Goal: Task Accomplishment & Management: Complete application form

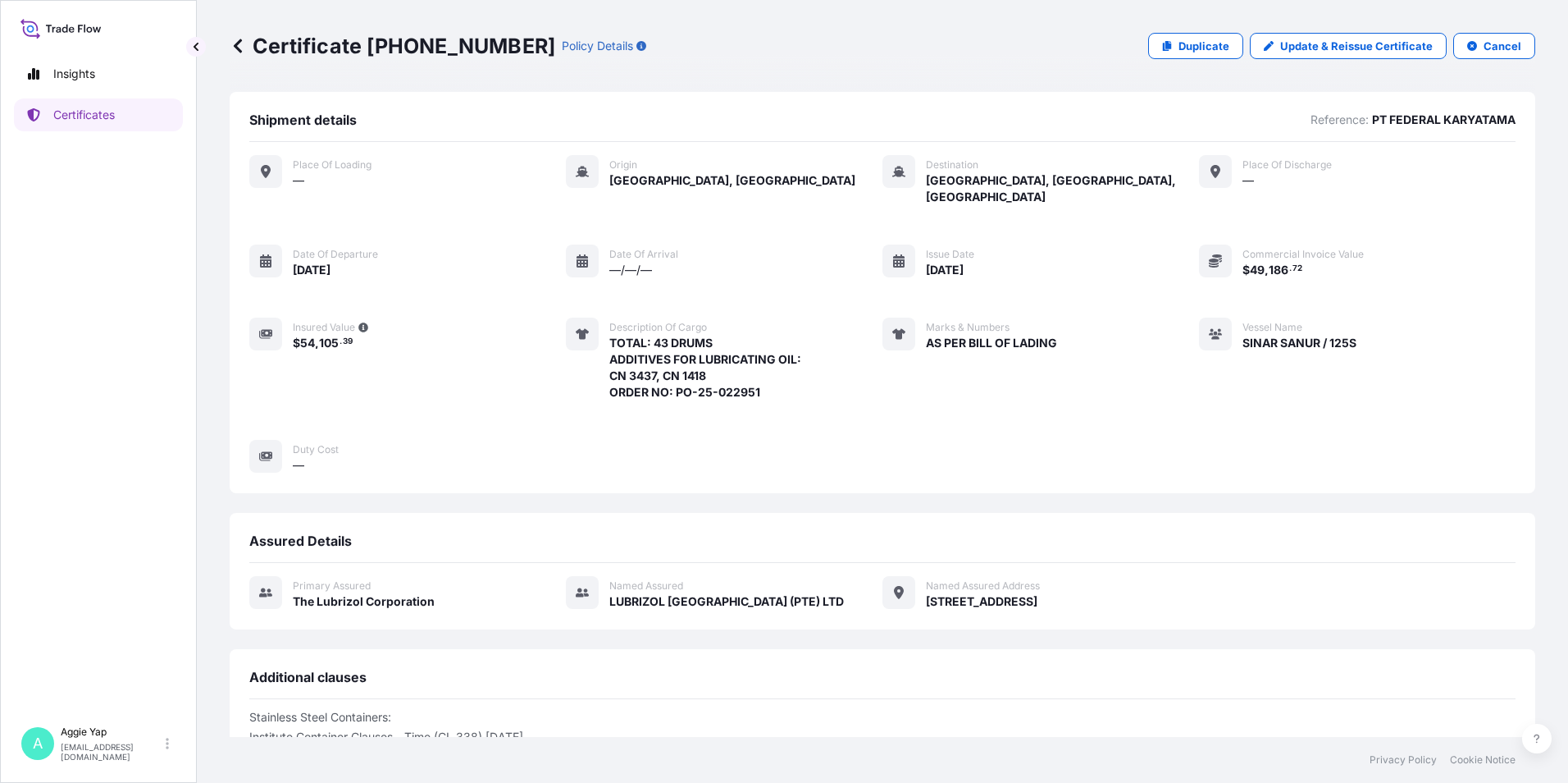
scroll to position [201, 0]
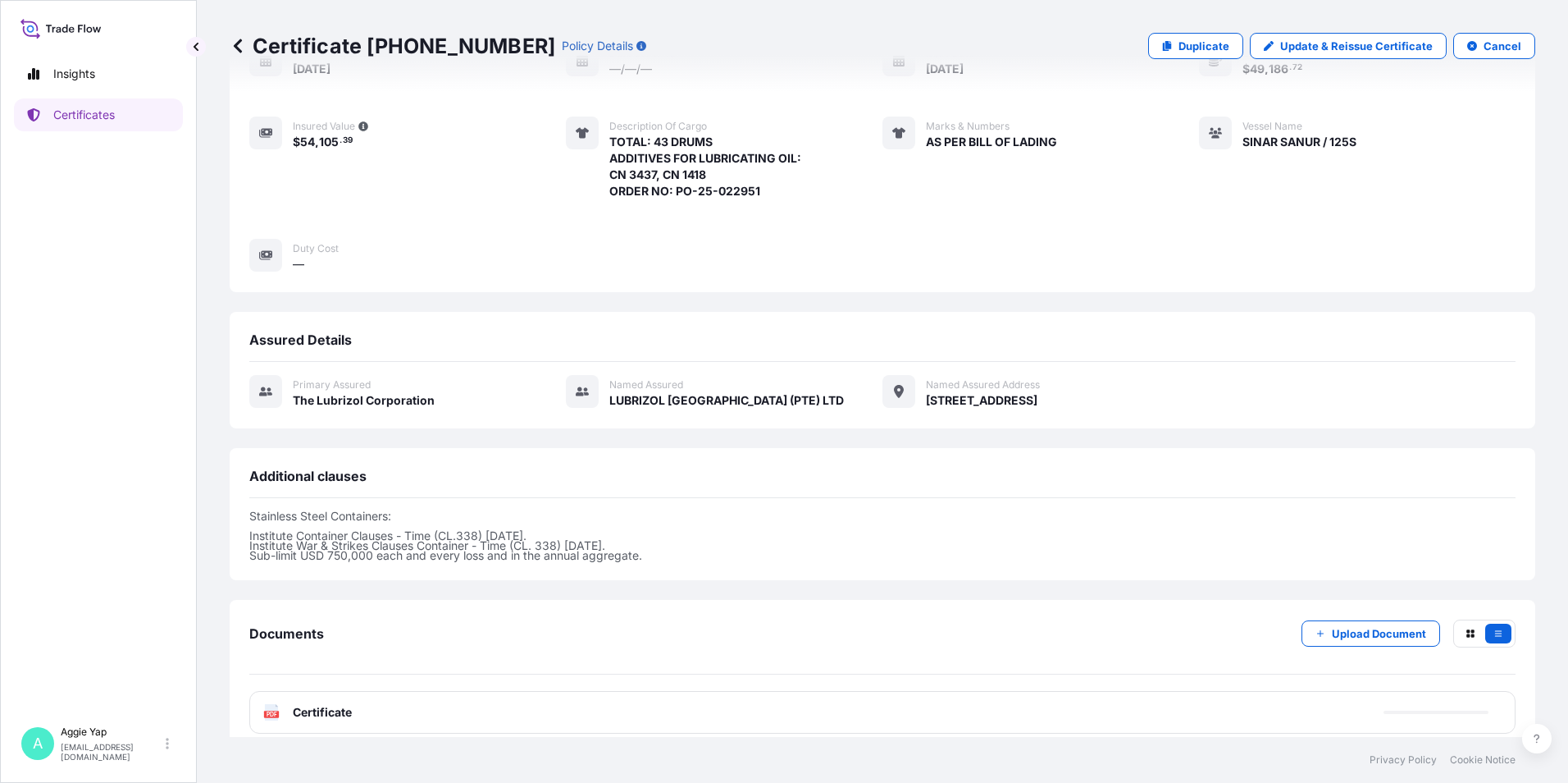
click at [127, 120] on link "Certificates" at bounding box center [98, 115] width 169 height 33
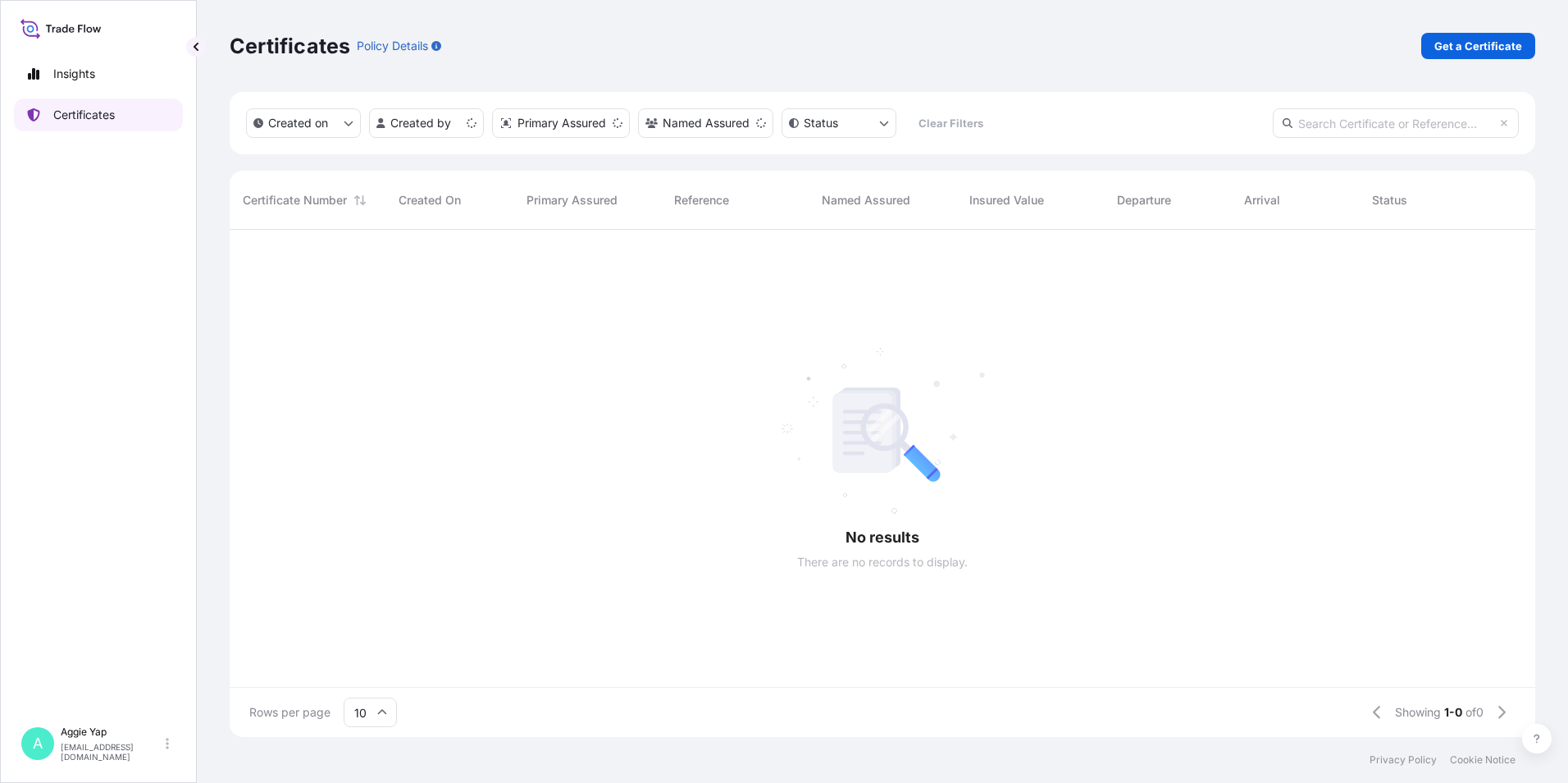
scroll to position [504, 1293]
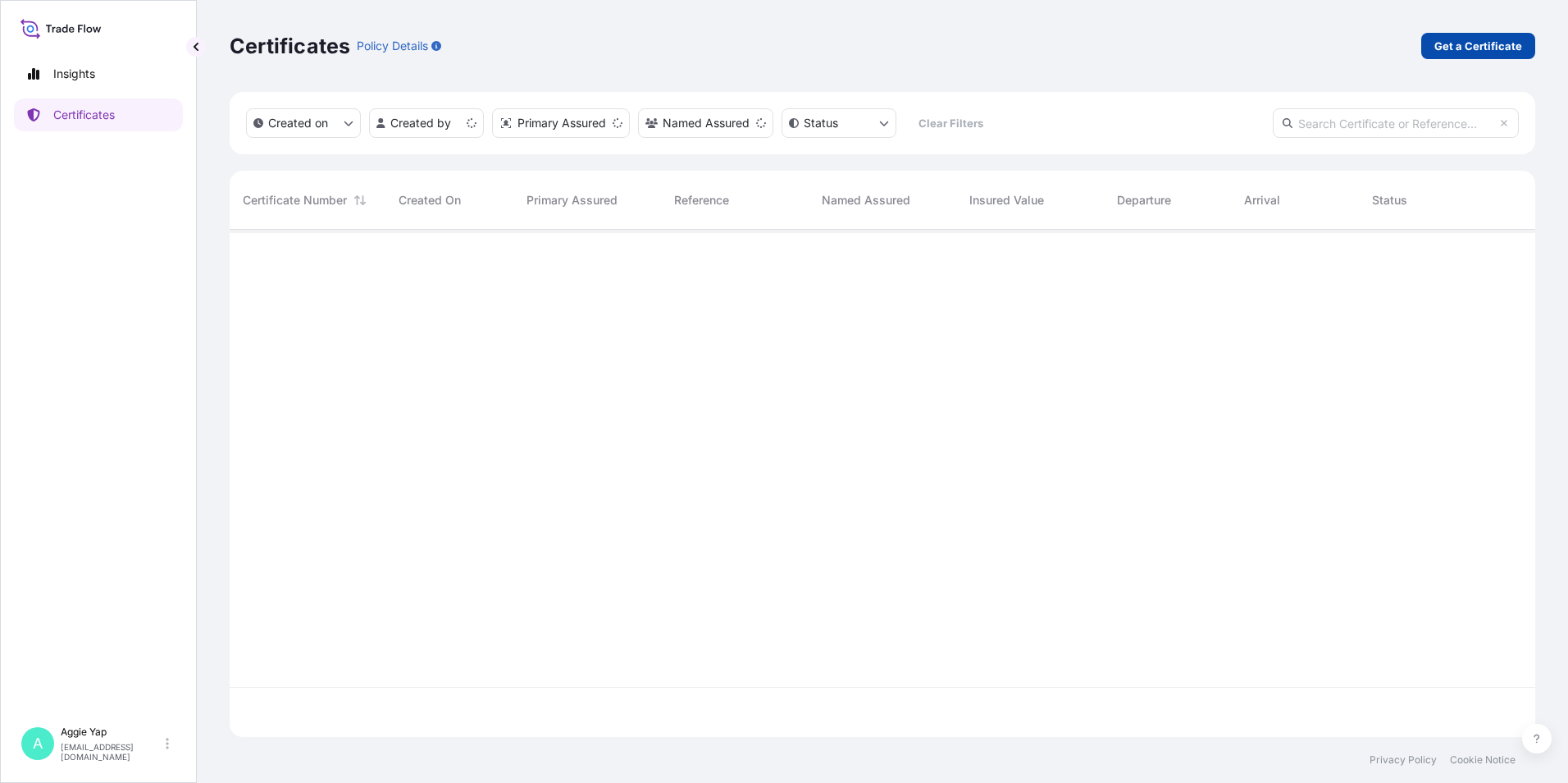
click at [1447, 48] on p "Get a Certificate" at bounding box center [1478, 45] width 87 height 16
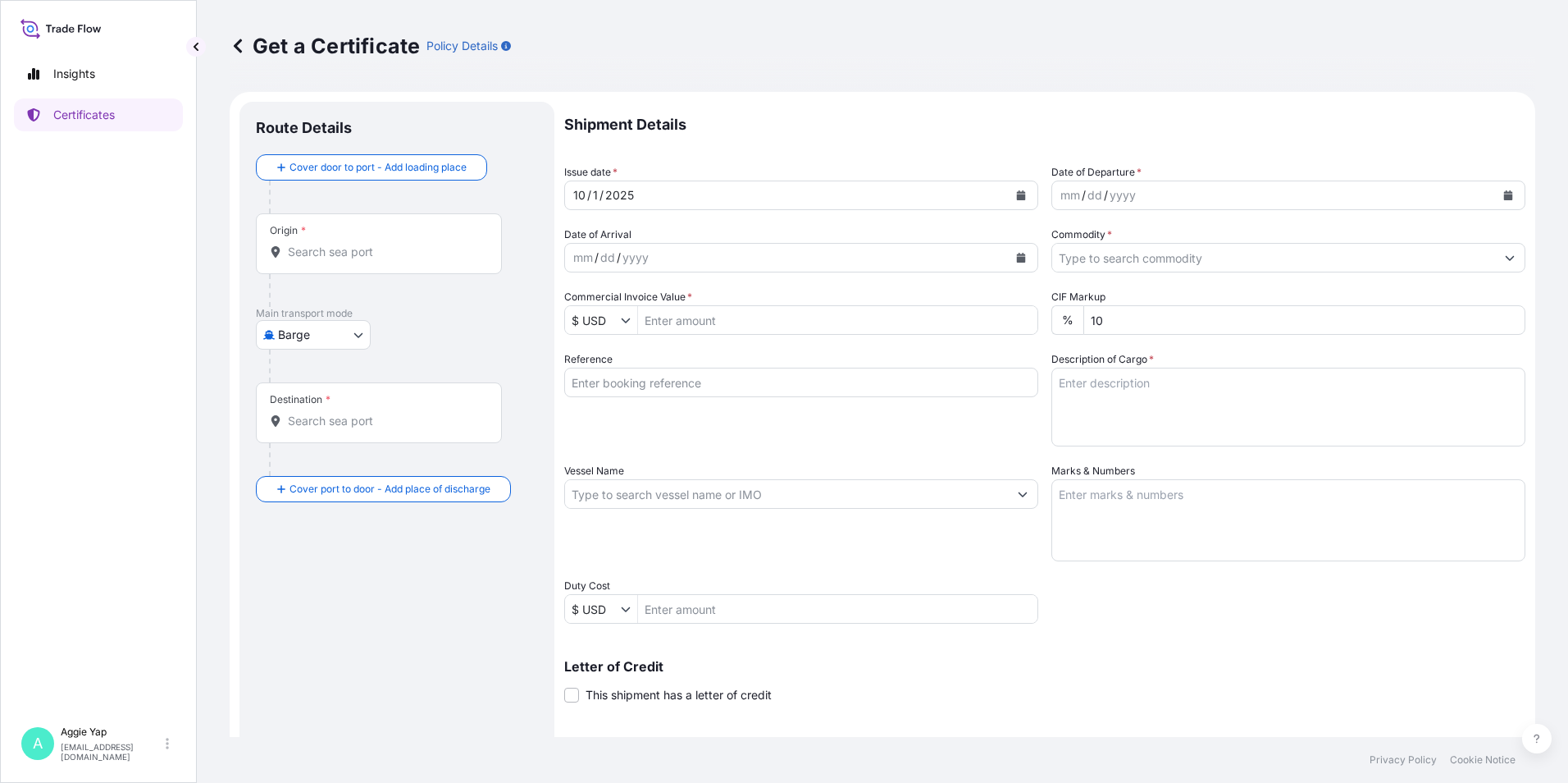
click at [346, 333] on body "Insights Certificates A [PERSON_NAME] [EMAIL_ADDRESS][DOMAIN_NAME] Get a Certif…" at bounding box center [784, 392] width 1568 height 783
click at [326, 524] on span "Ocean Vessel" at bounding box center [323, 525] width 73 height 16
select select "Ocean Vessel"
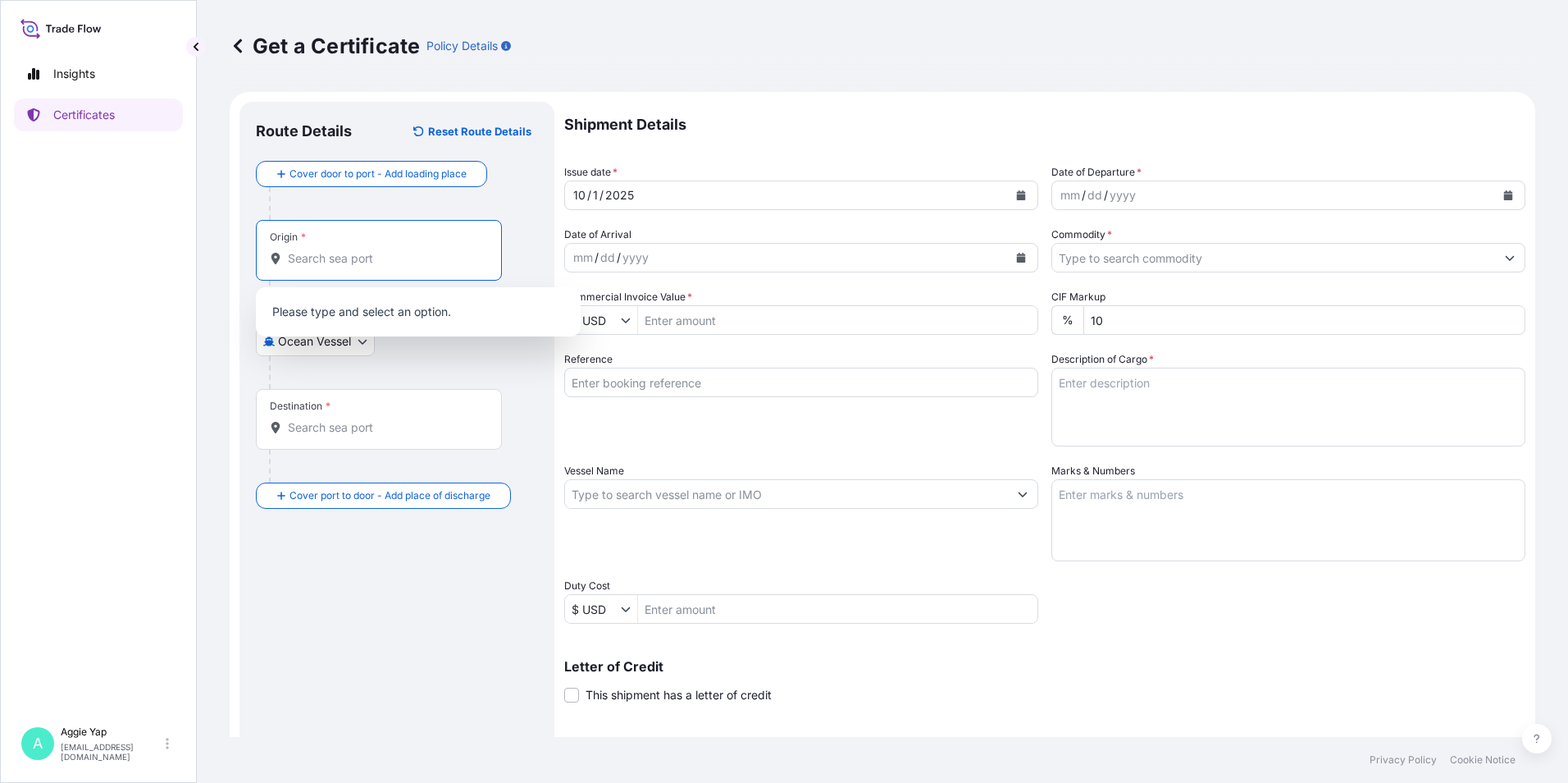
click at [317, 258] on input "Origin *" at bounding box center [385, 258] width 194 height 16
type input "L"
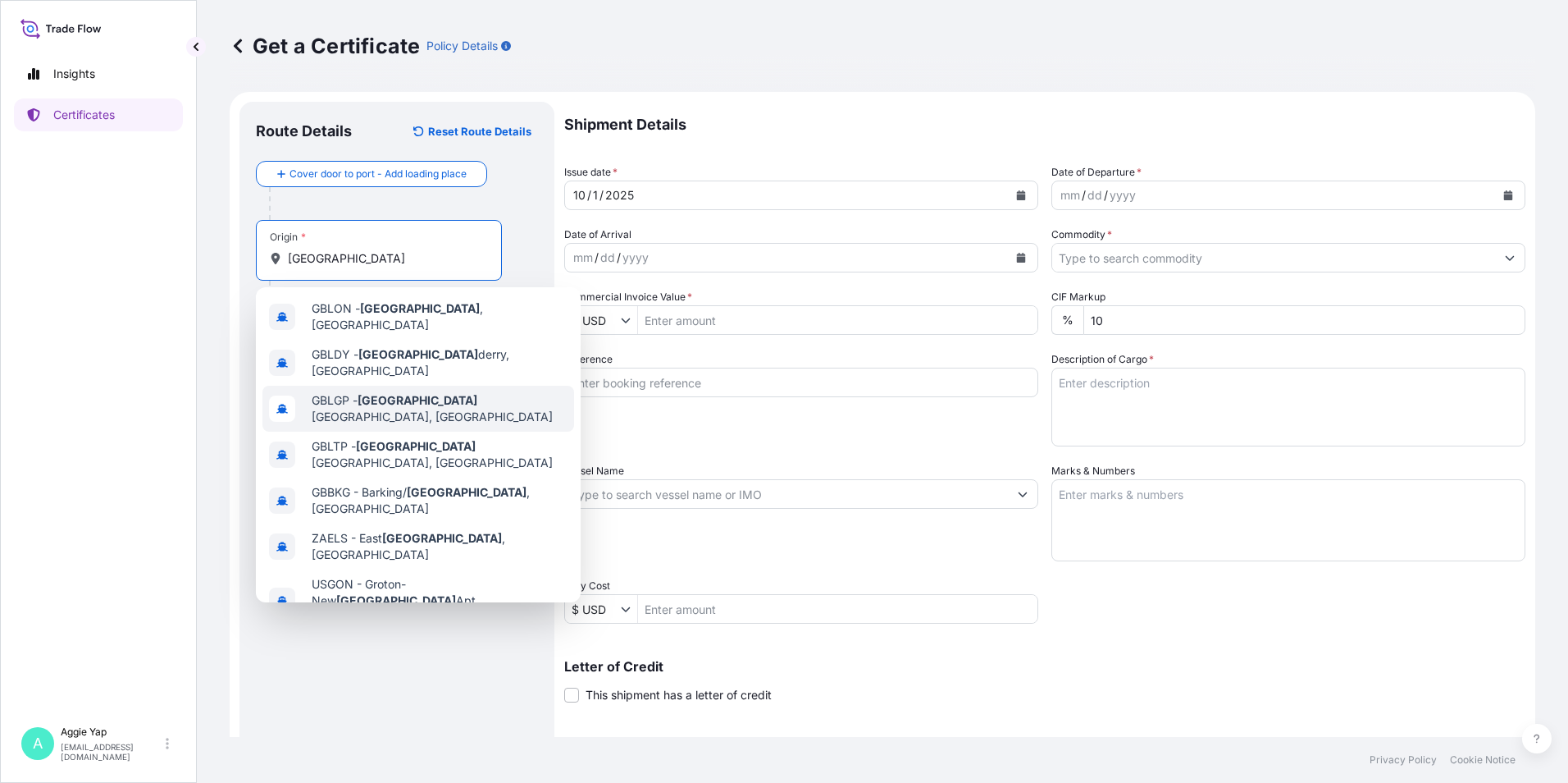
click at [464, 392] on span "GBLGP - [GEOGRAPHIC_DATA], [GEOGRAPHIC_DATA]" at bounding box center [439, 408] width 256 height 33
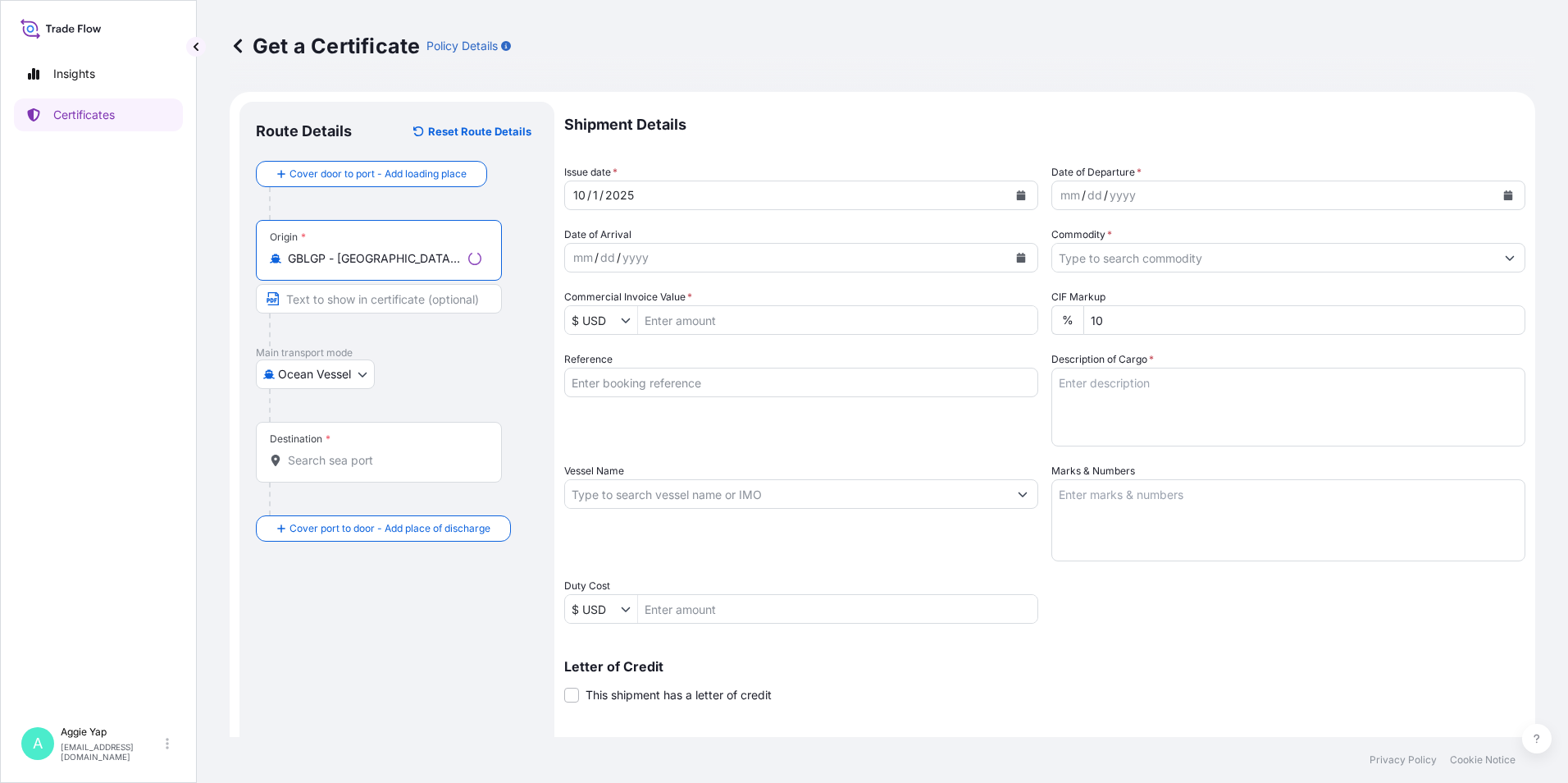
type input "GBLGP - [GEOGRAPHIC_DATA], [GEOGRAPHIC_DATA]"
click at [358, 459] on input "Destination *" at bounding box center [385, 459] width 194 height 16
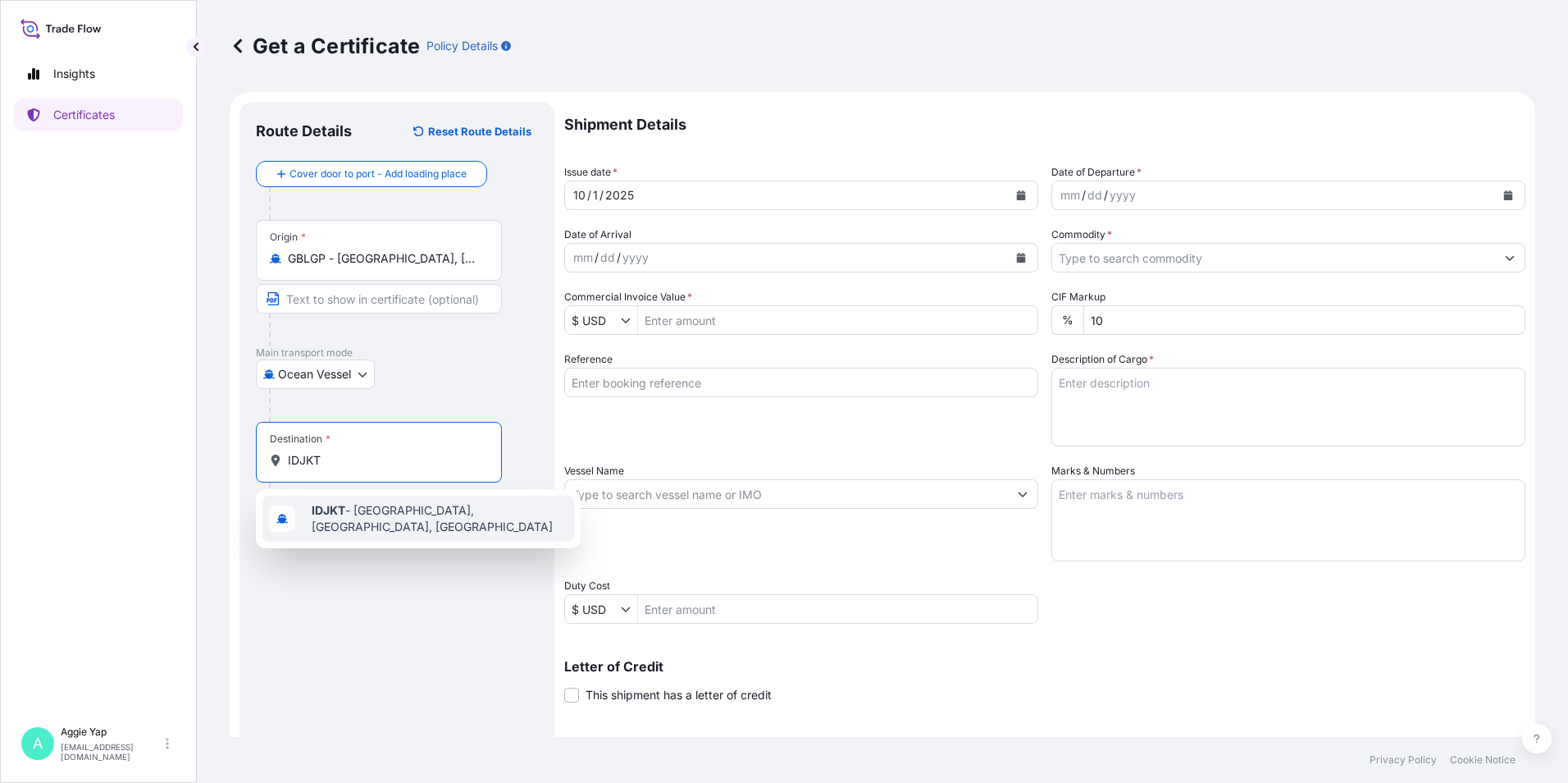
click at [404, 523] on div "IDJKT - [GEOGRAPHIC_DATA], [GEOGRAPHIC_DATA], [GEOGRAPHIC_DATA]" at bounding box center [418, 518] width 312 height 46
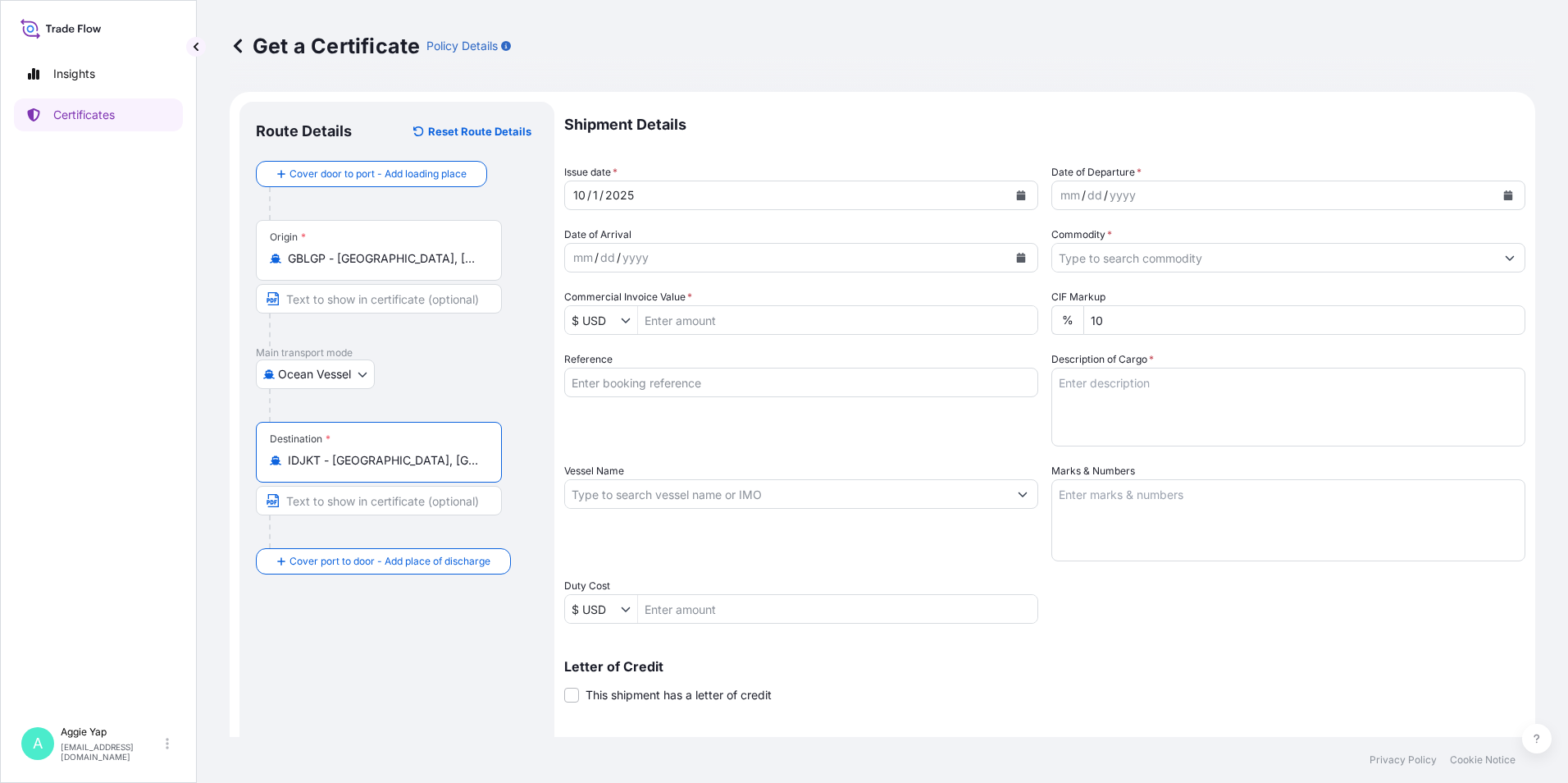
type input "IDJKT - [GEOGRAPHIC_DATA], [GEOGRAPHIC_DATA], [GEOGRAPHIC_DATA]"
click at [1015, 200] on button "Calendar" at bounding box center [1020, 194] width 26 height 26
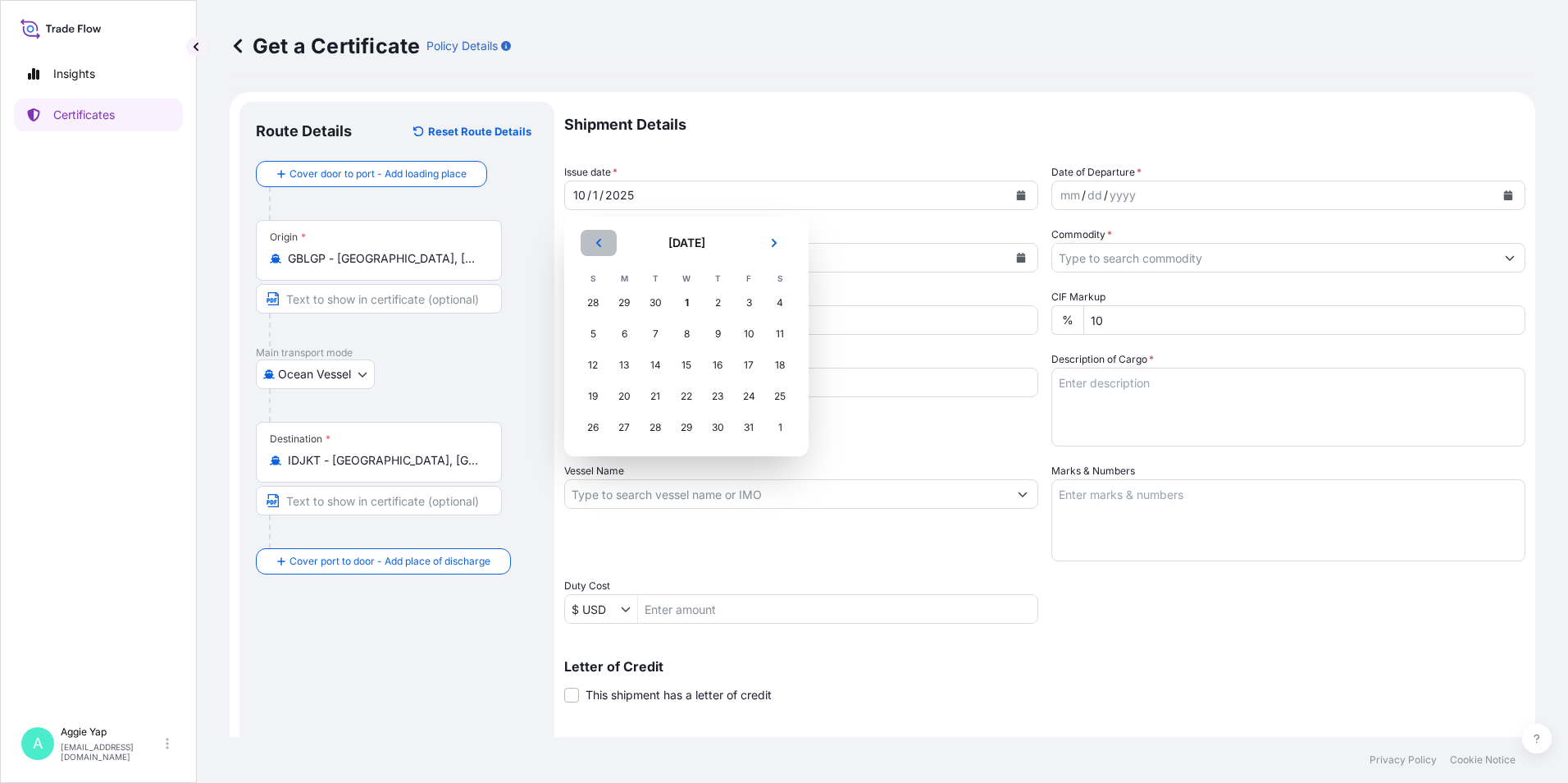
click at [600, 239] on icon "Previous" at bounding box center [599, 243] width 10 height 10
click at [661, 397] on div "23" at bounding box center [655, 396] width 30 height 30
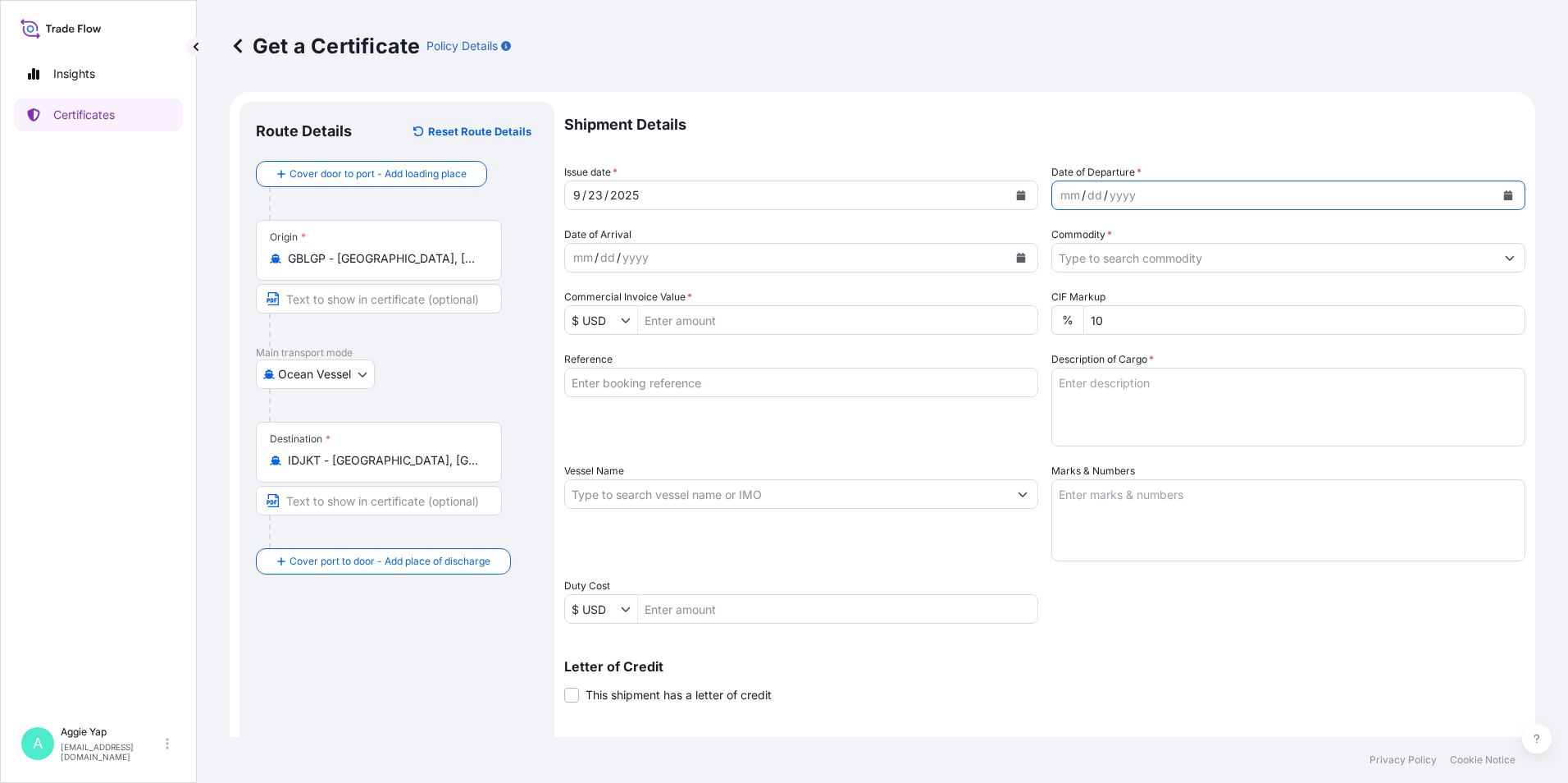
click at [1495, 193] on button "Calendar" at bounding box center [1508, 194] width 26 height 26
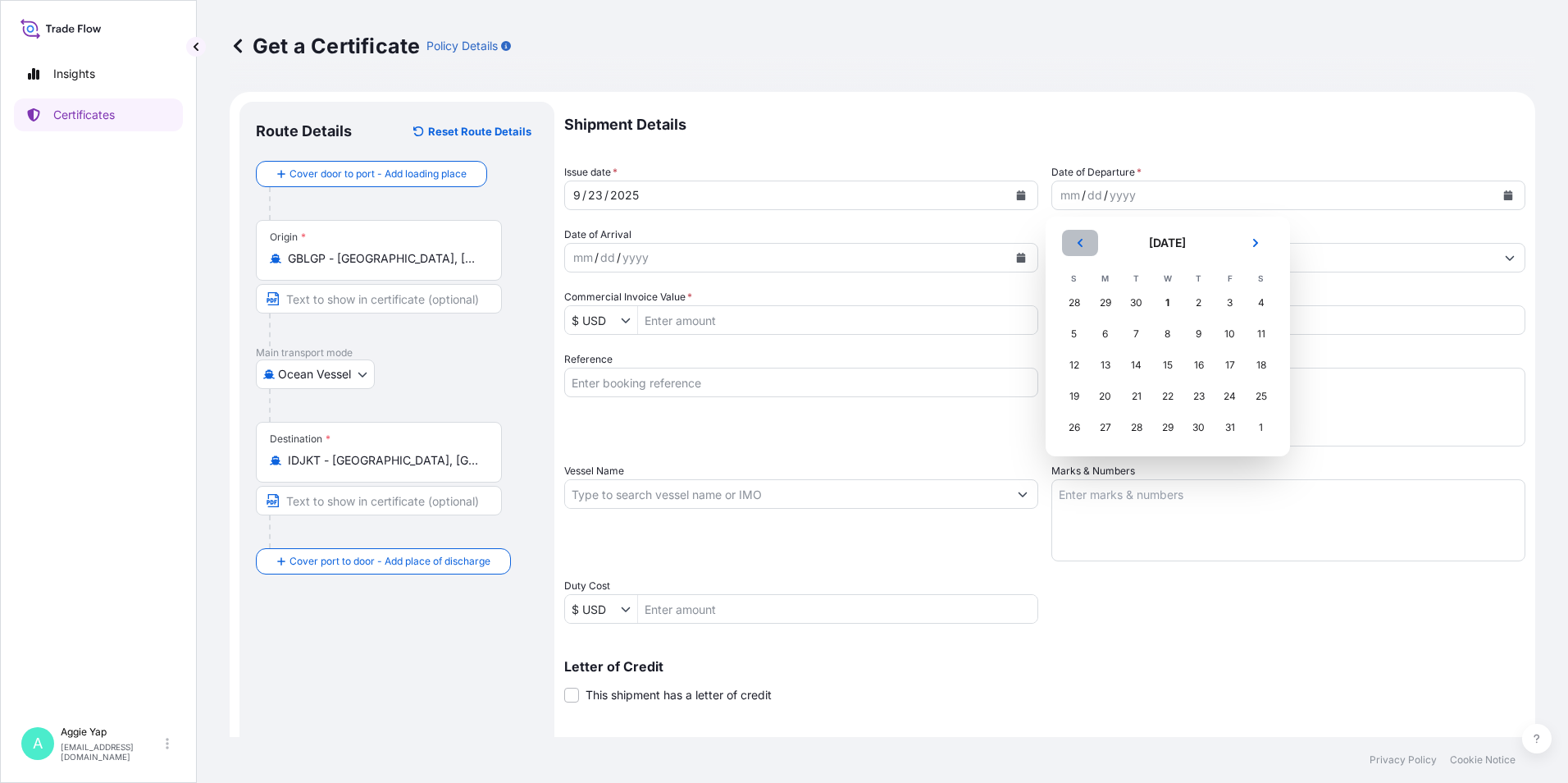
click at [1082, 241] on icon "Previous" at bounding box center [1081, 243] width 10 height 10
click at [1137, 399] on div "23" at bounding box center [1137, 396] width 30 height 30
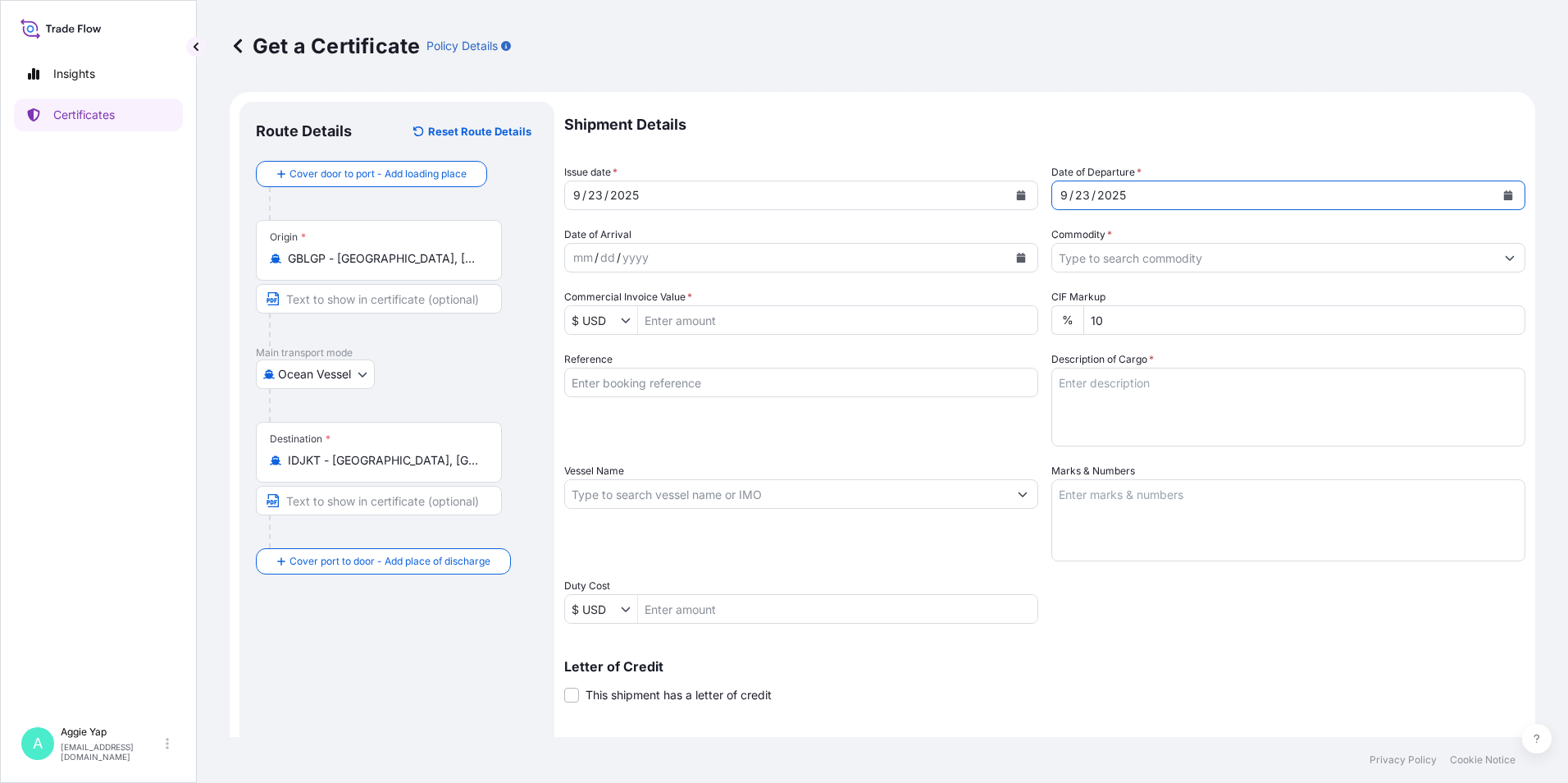
click at [835, 261] on div "mm / dd / yyyy" at bounding box center [787, 257] width 443 height 30
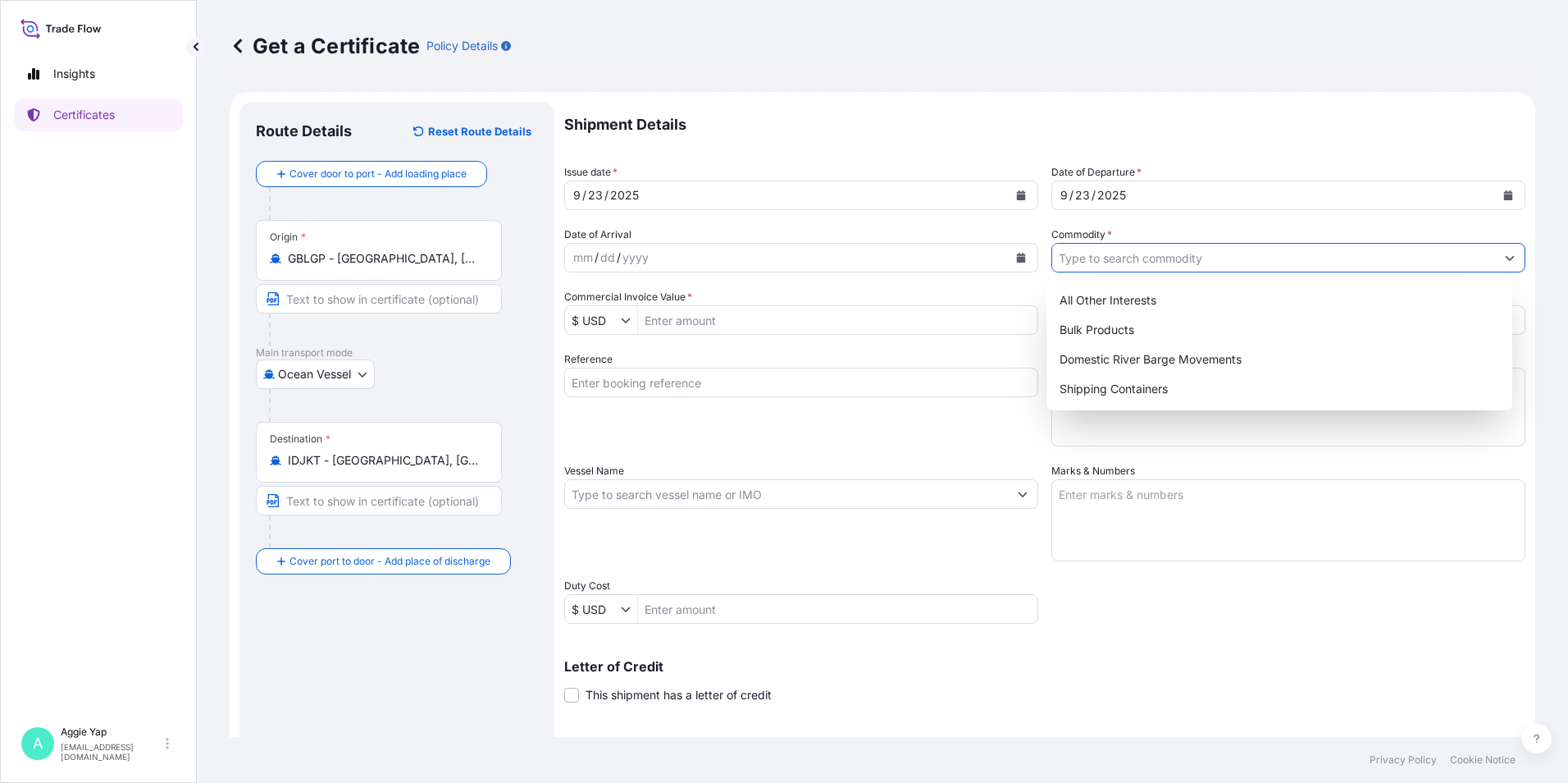
click at [1177, 256] on input "Commodity *" at bounding box center [1273, 257] width 443 height 30
click at [1119, 392] on div "Shipping Containers" at bounding box center [1279, 389] width 453 height 30
type input "Shipping Containers"
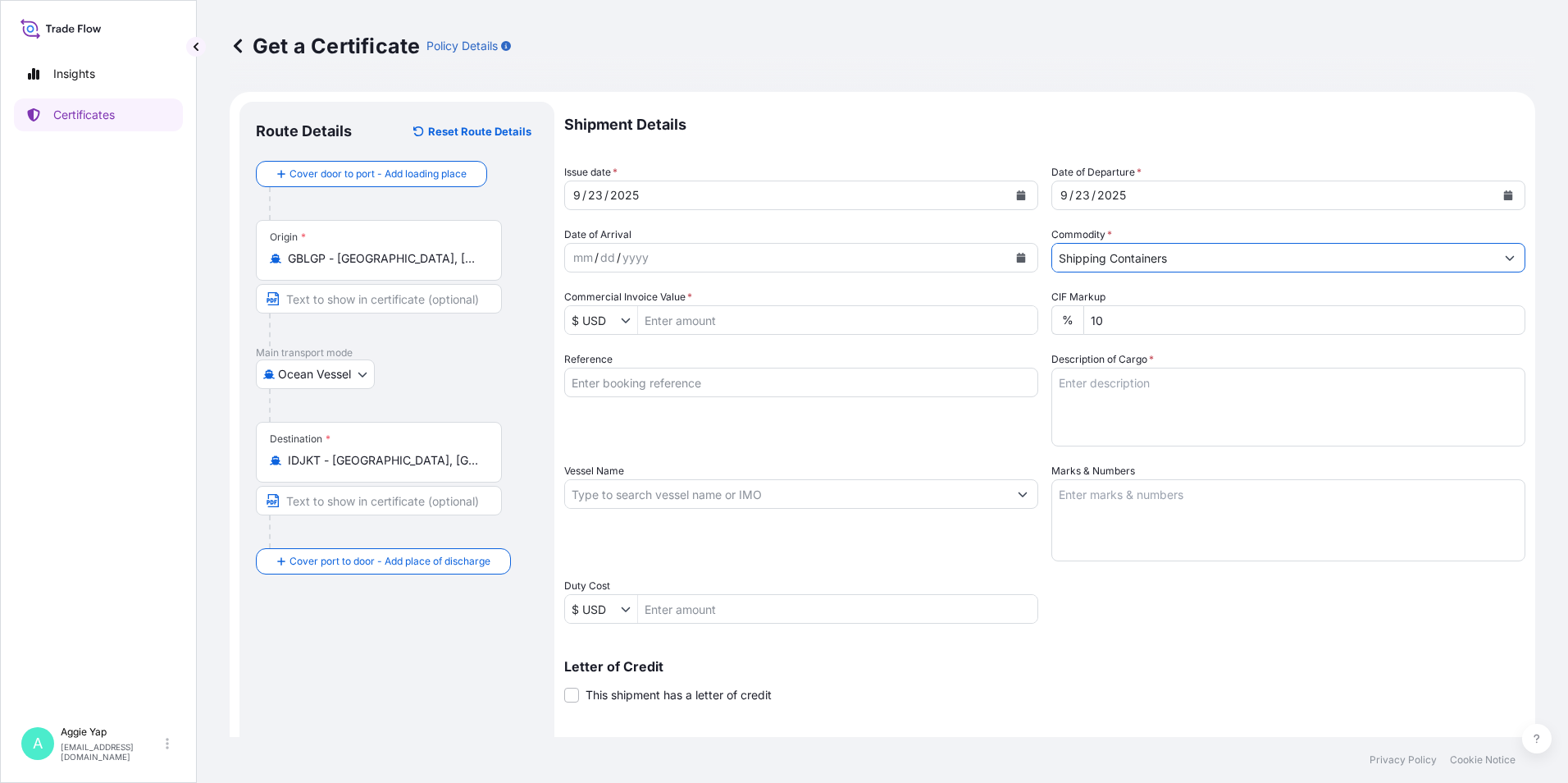
click at [688, 318] on input "Commercial Invoice Value *" at bounding box center [838, 319] width 399 height 30
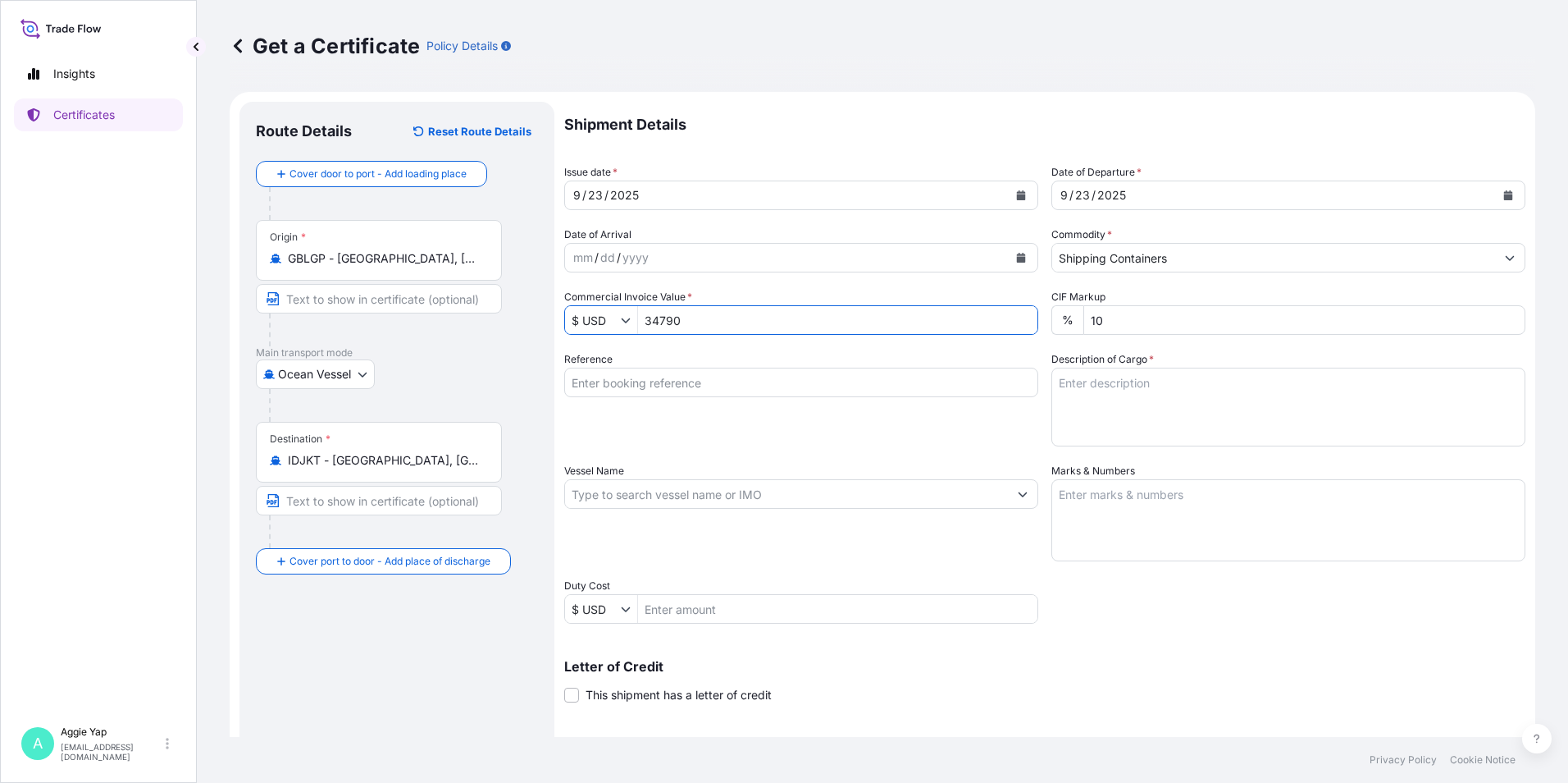
type input "34,790"
click at [794, 382] on input "Reference" at bounding box center [801, 382] width 474 height 30
click at [1074, 393] on textarea "Description of Cargo *" at bounding box center [1288, 407] width 474 height 79
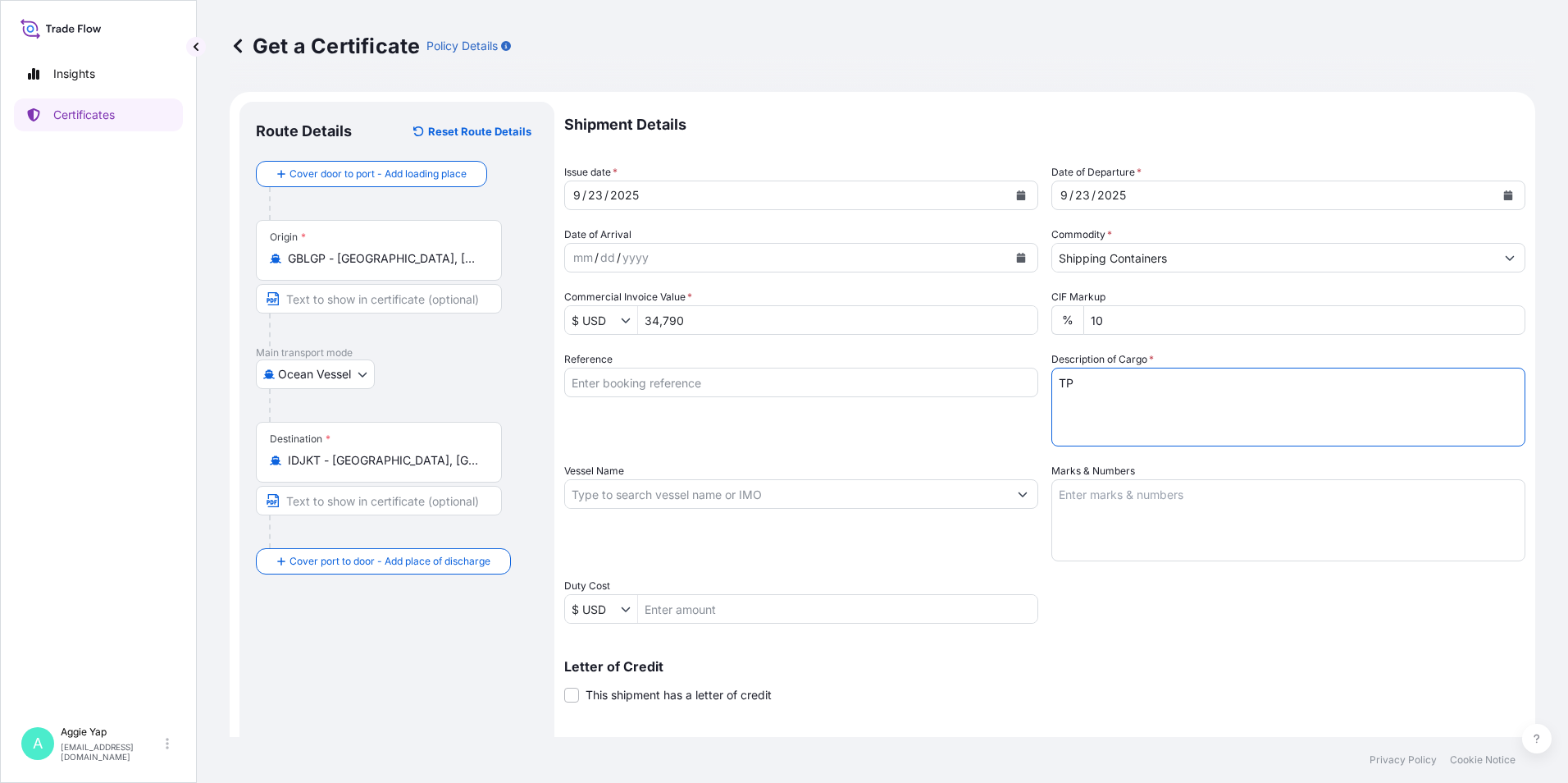
type textarea "T"
type textarea "TOTAL: 134 PACKAGES 2 PAILS SOLSPERSE(TM) 3000 1 PAIL SOLSPERSE(TM) 39000 1 BOX…"
click at [693, 492] on input "Vessel Name" at bounding box center [787, 493] width 443 height 30
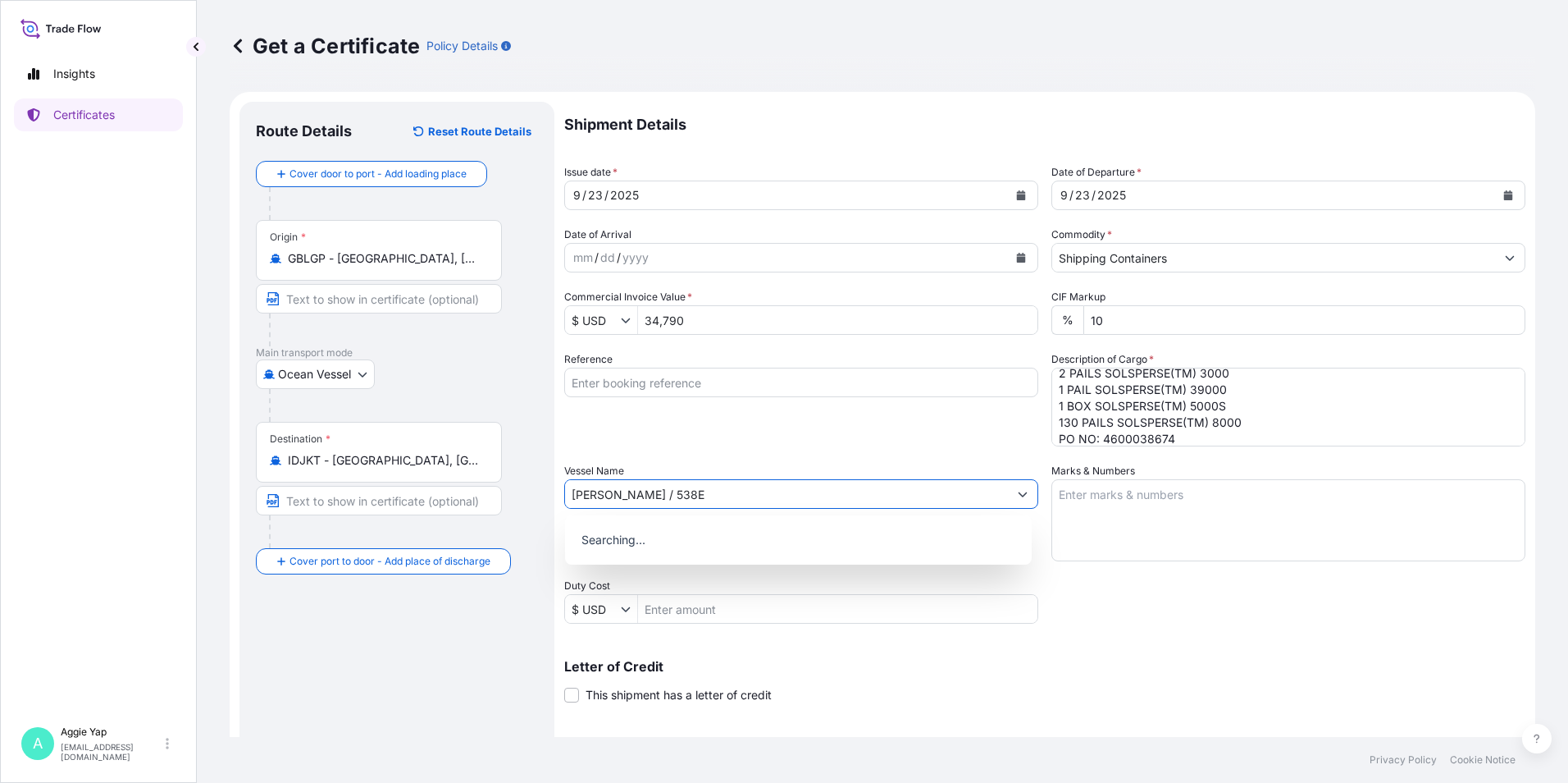
type input "[PERSON_NAME] / 538E"
click at [751, 543] on div "Use "[PERSON_NAME] / 538E"" at bounding box center [798, 536] width 453 height 30
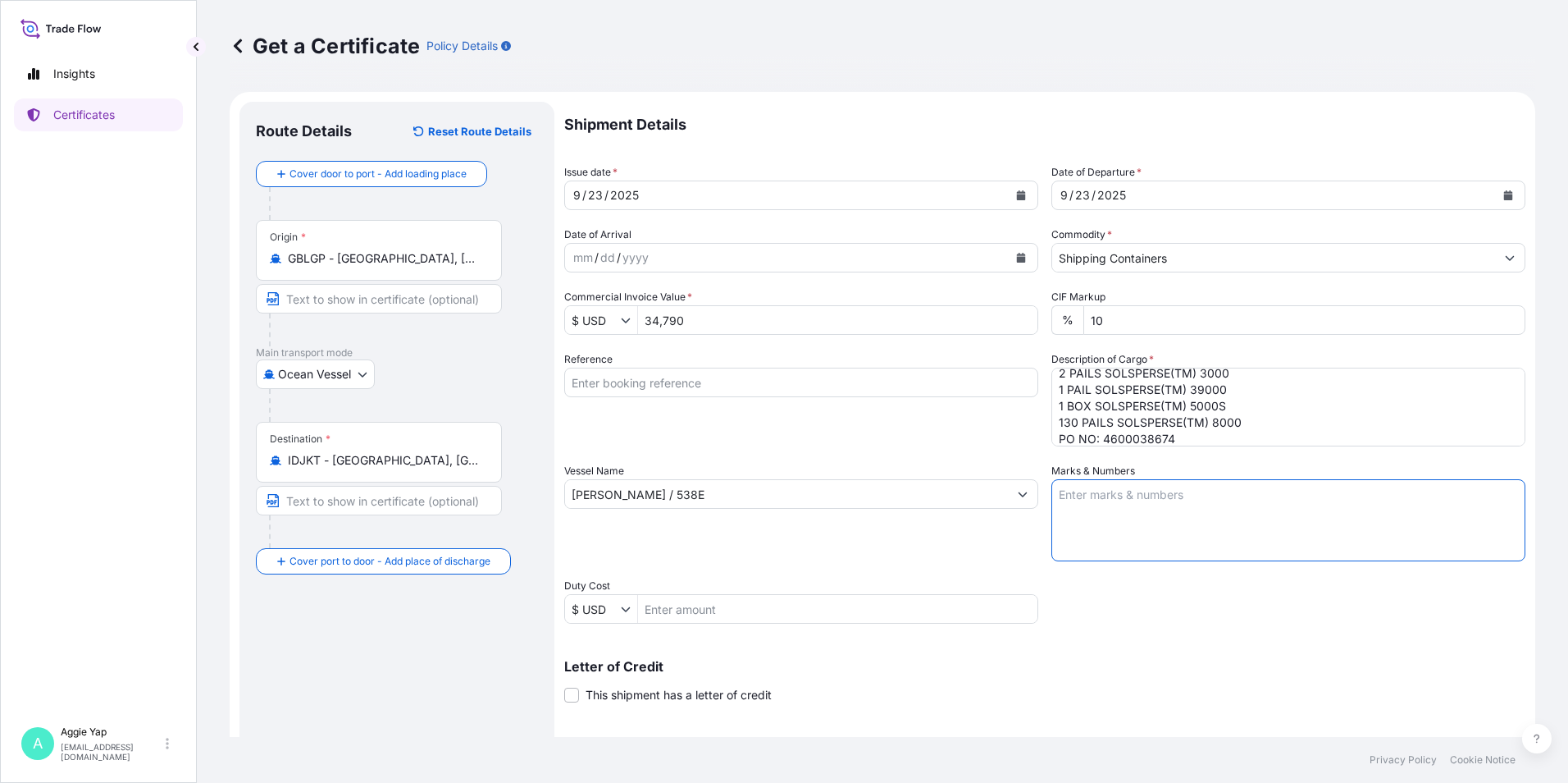
click at [1110, 499] on textarea "Marks & Numbers" at bounding box center [1288, 520] width 474 height 82
drag, startPoint x: 1116, startPoint y: 495, endPoint x: 1127, endPoint y: 592, distance: 97.6
click at [1117, 495] on textarea "AS PER BIL OF" at bounding box center [1288, 520] width 474 height 82
type textarea "AS PER BILL OF LADING"
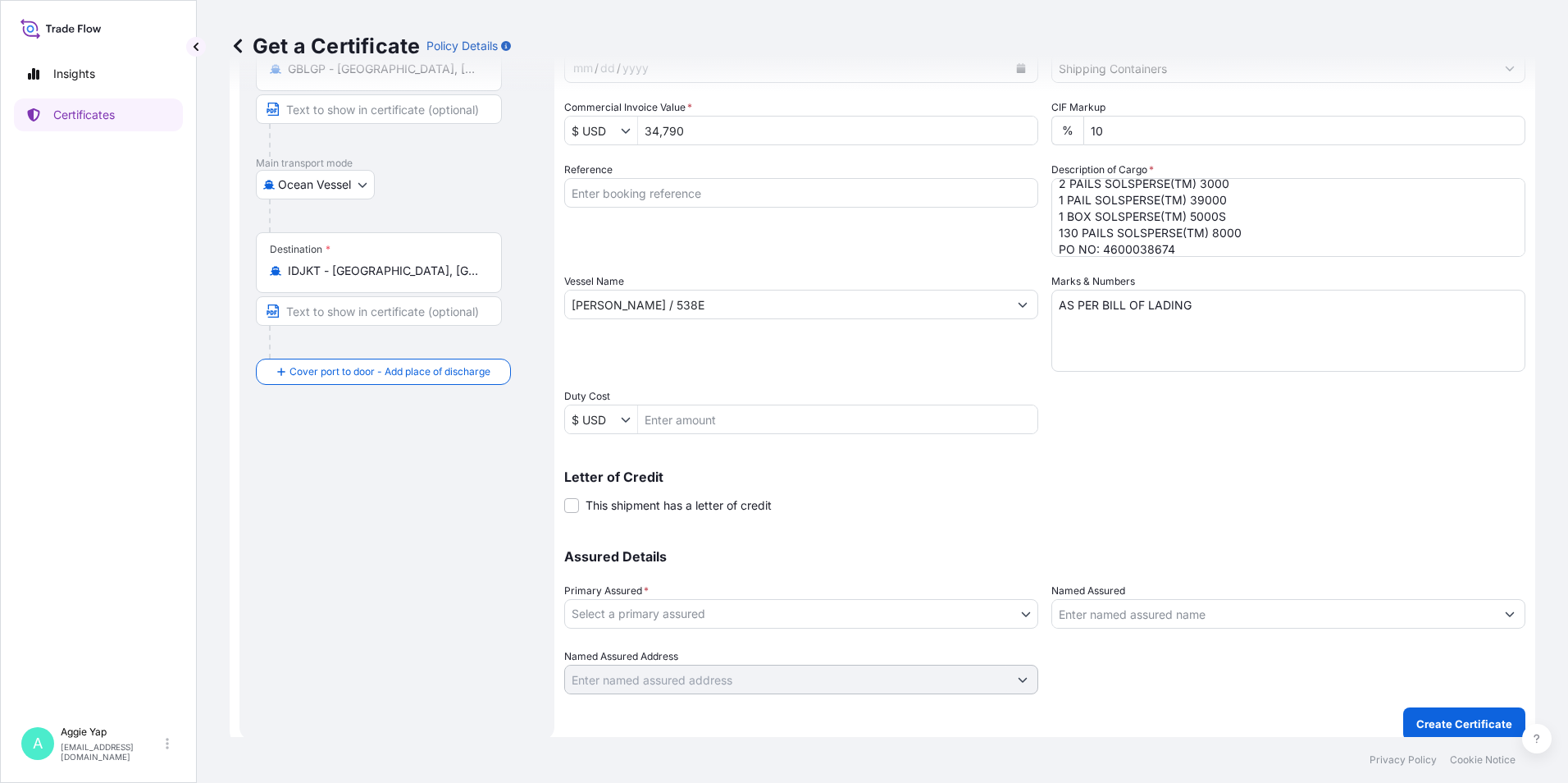
scroll to position [203, 0]
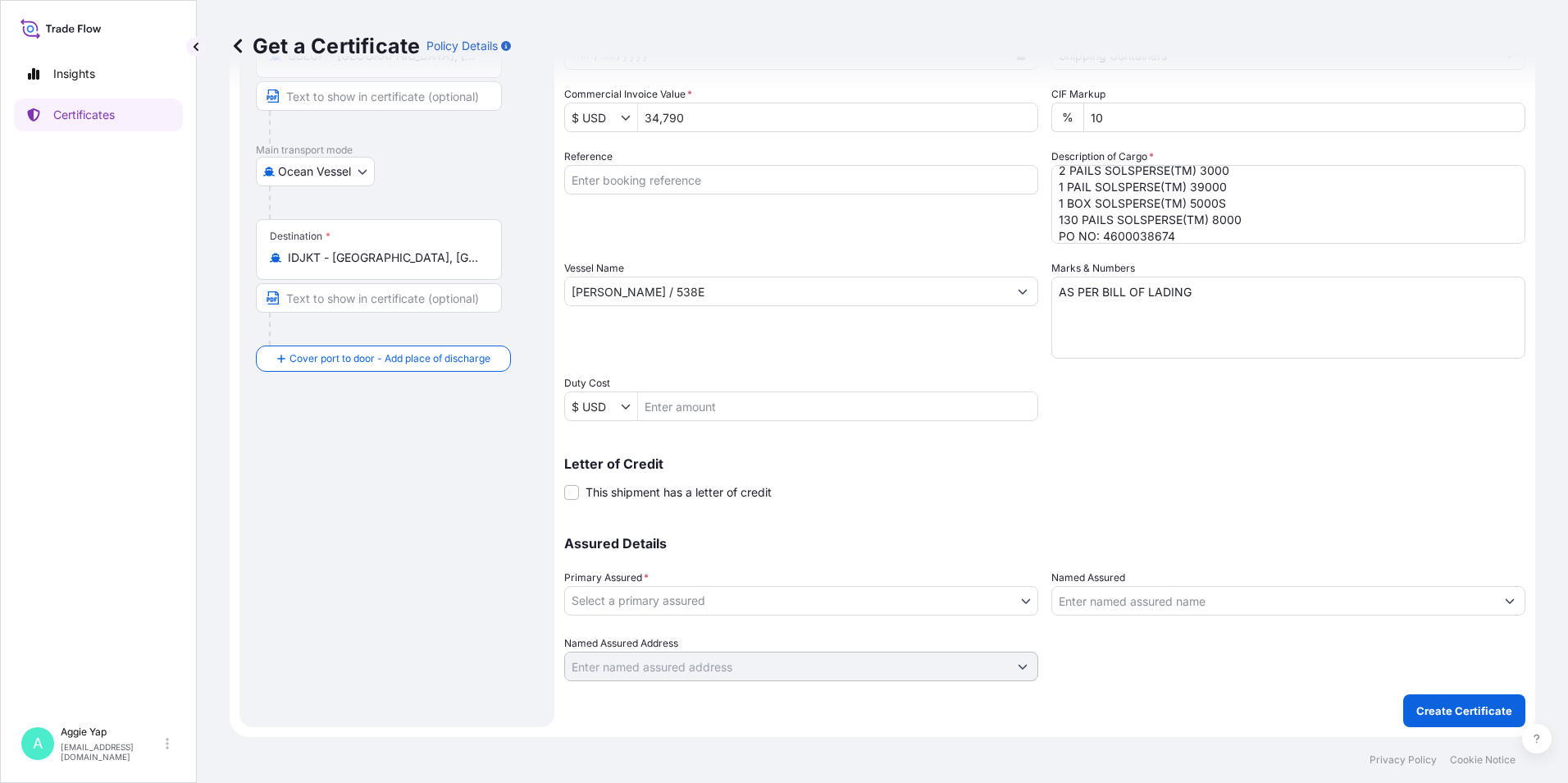
click at [787, 602] on body "Insights Certificates A [PERSON_NAME] [EMAIL_ADDRESS][DOMAIN_NAME] Get a Certif…" at bounding box center [784, 392] width 1568 height 783
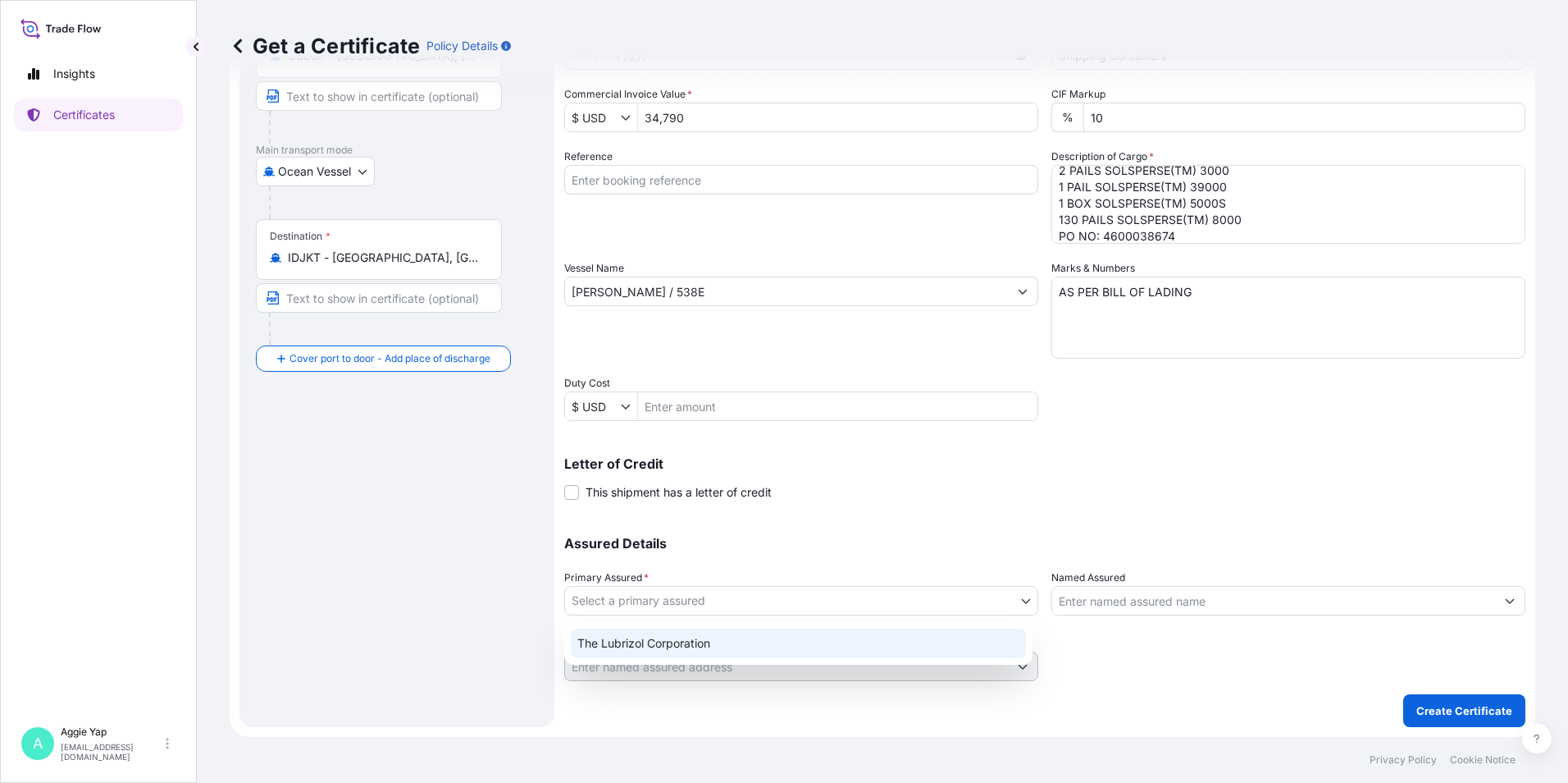
click at [670, 644] on div "The Lubrizol Corporation" at bounding box center [798, 643] width 455 height 30
select select "31566"
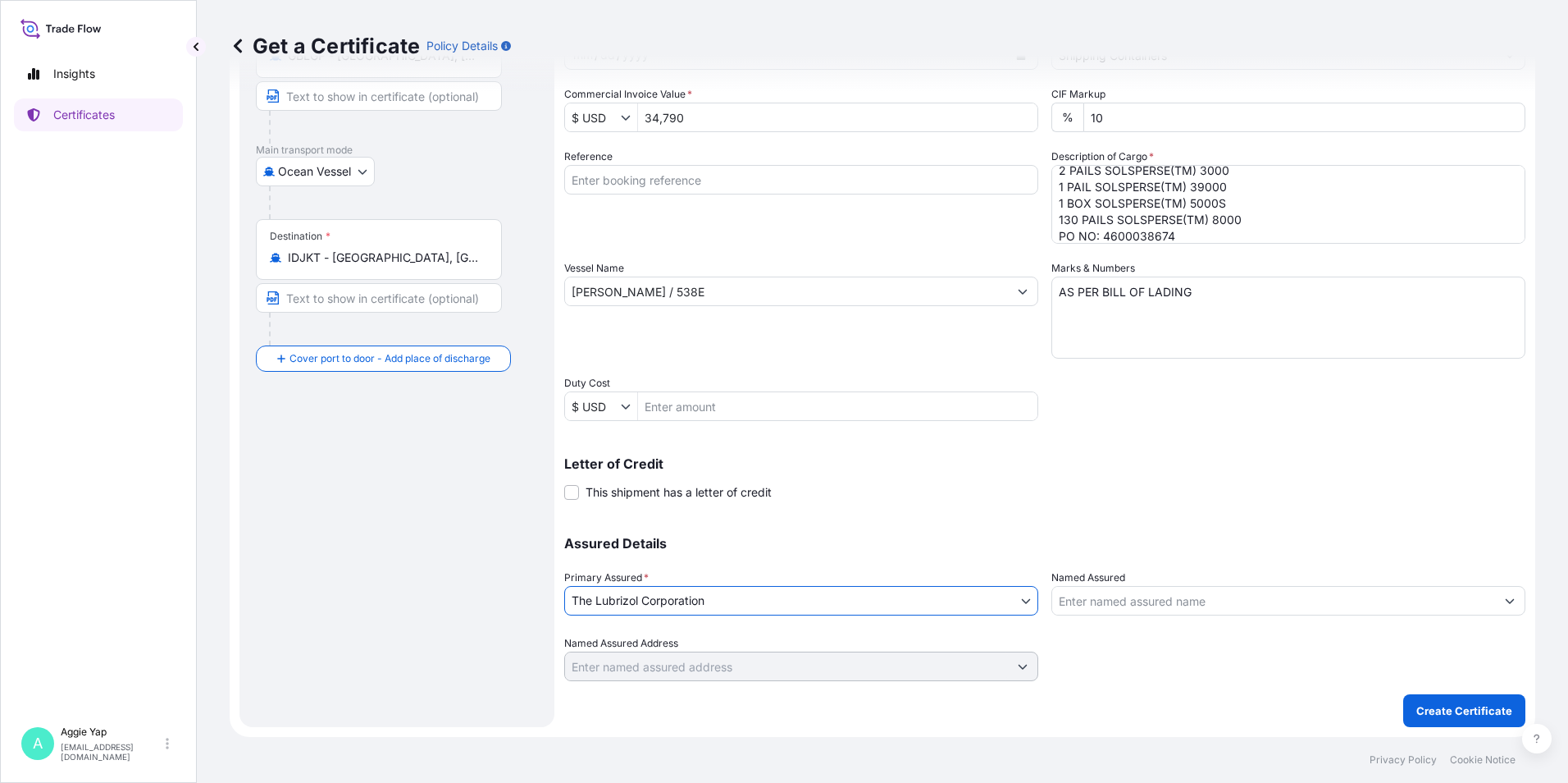
click at [1115, 594] on input "Named Assured" at bounding box center [1273, 600] width 443 height 30
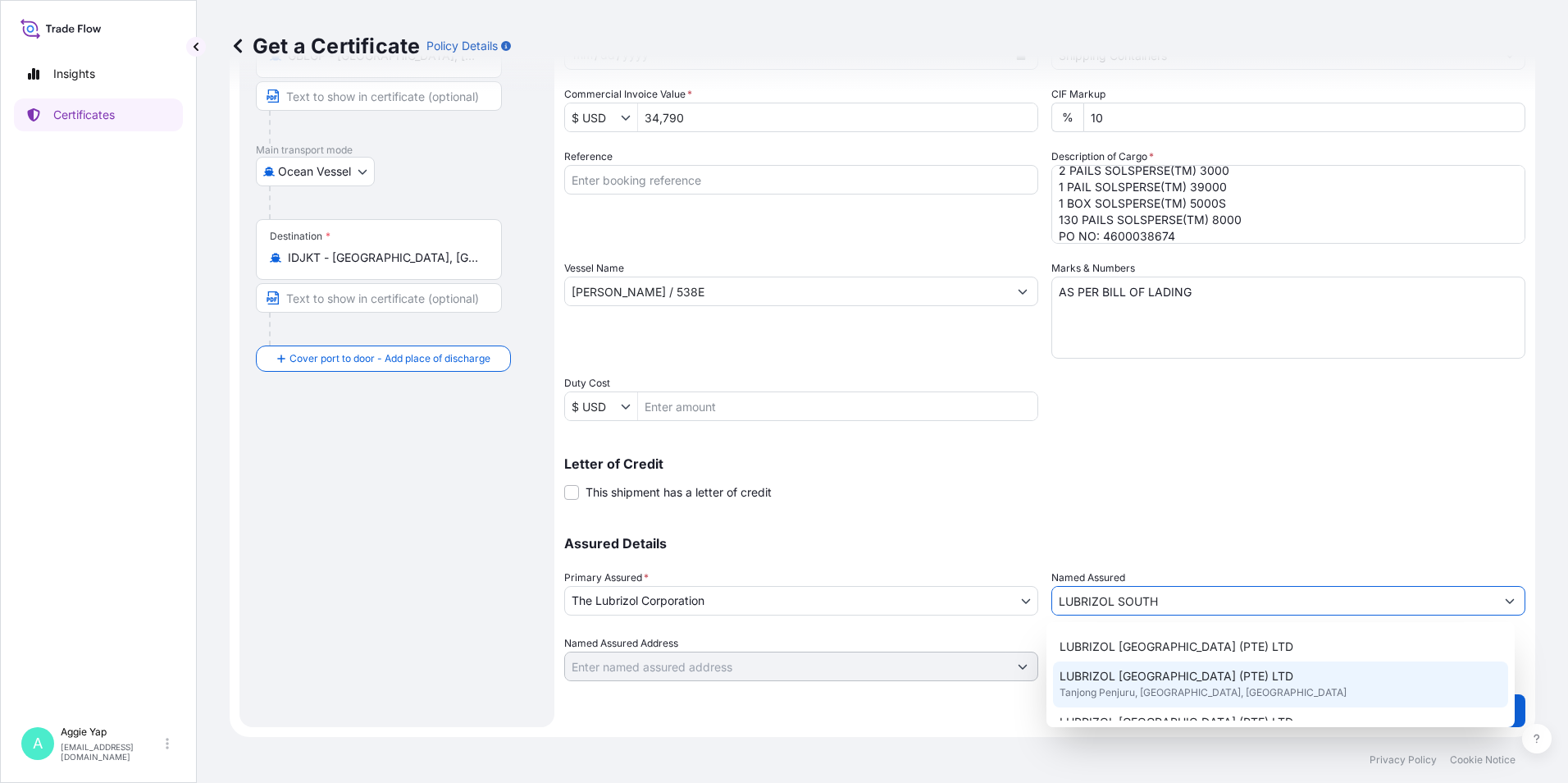
scroll to position [82, 0]
click at [1144, 675] on span "LUBRIZOL [GEOGRAPHIC_DATA] (PTE) LTD" at bounding box center [1176, 682] width 233 height 16
type input "LUBRIZOL [GEOGRAPHIC_DATA] (PTE) LTD"
type input "[STREET_ADDRESS]"
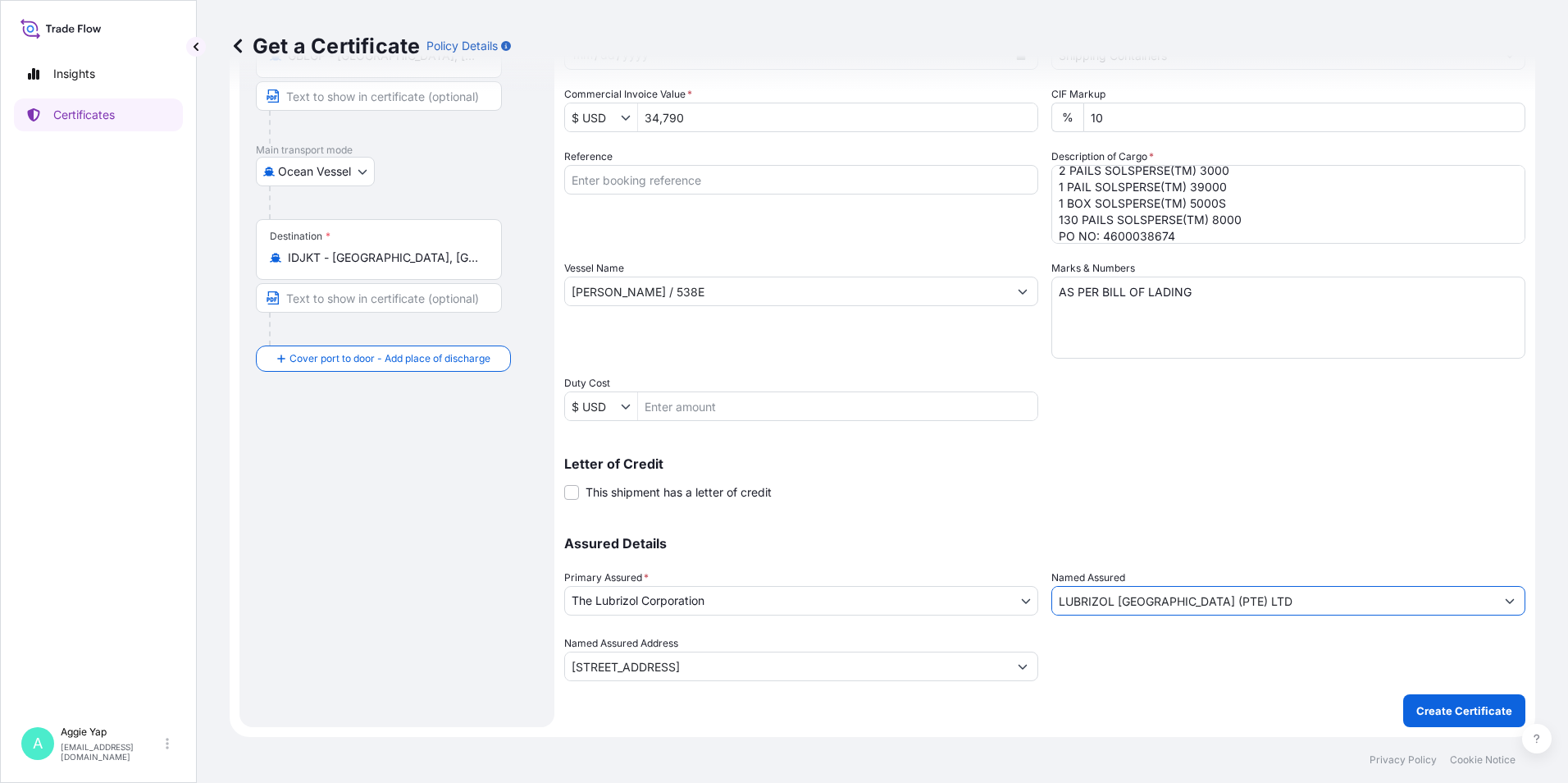
type input "LUBRIZOL [GEOGRAPHIC_DATA] (PTE) LTD"
drag, startPoint x: 1144, startPoint y: 725, endPoint x: 1200, endPoint y: 722, distance: 56.1
click at [1149, 723] on div "Shipment Details Issue date * [DATE] Date of Departure * [DATE] Date of Arrival…" at bounding box center [1045, 313] width 961 height 828
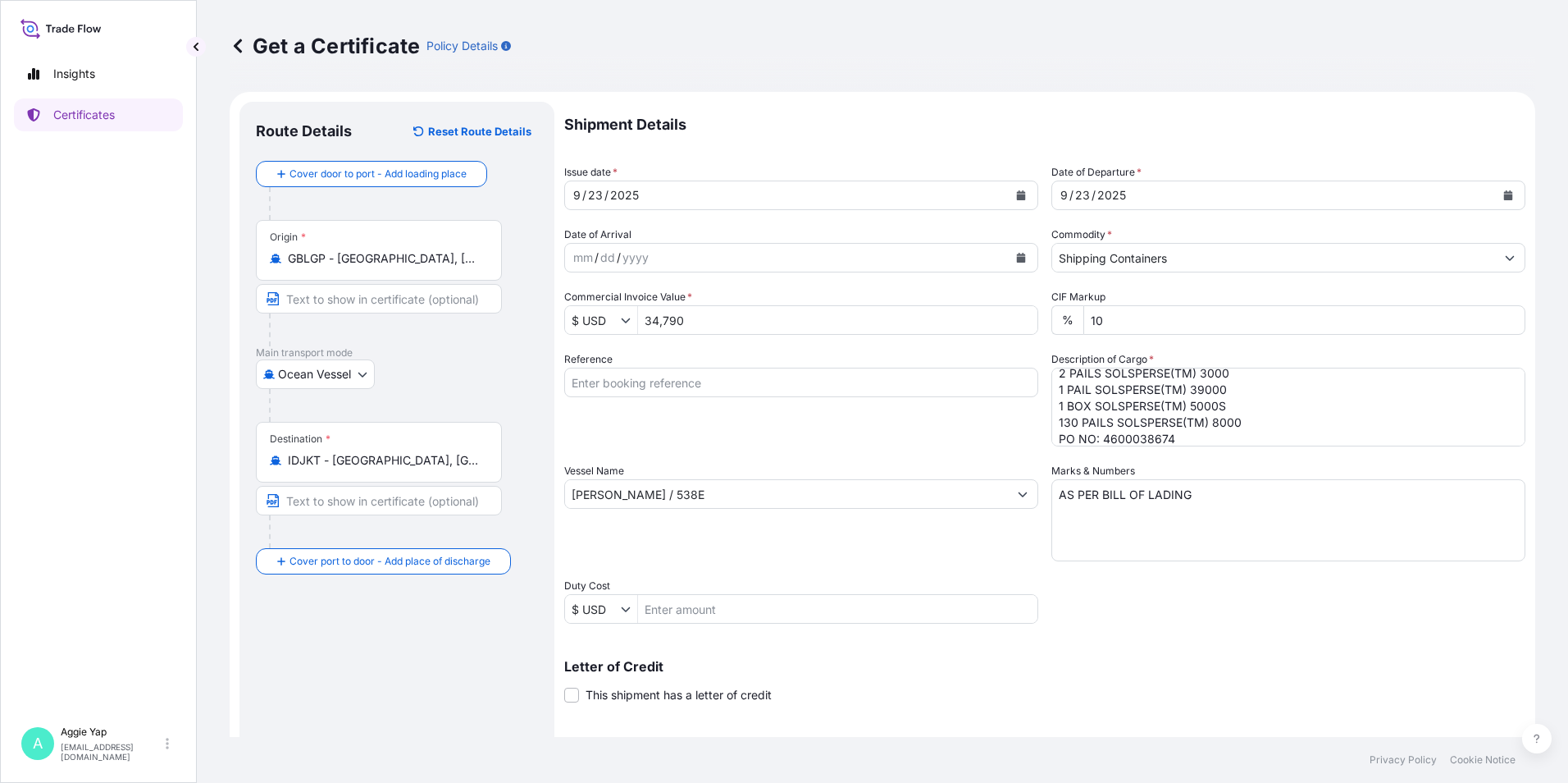
scroll to position [0, 0]
click at [1492, 448] on div "Shipment Details Issue date * [DATE] Date of Departure * [DATE] Date of Arrival…" at bounding box center [1045, 493] width 961 height 782
click at [1238, 399] on textarea "TOTAL: 134 PACKAGES 2 PAILS SOLSPERSE(TM) 3000 1 PAIL SOLSPERSE(TM) 39000 1 BOX…" at bounding box center [1288, 407] width 474 height 79
click at [1234, 398] on textarea "TOTAL: 134 PACKAGES 2 PAILS SOLSPERSE(TM) 3000 1 PAIL SOLSPERSE(TM) 39000 1 BOX…" at bounding box center [1288, 407] width 474 height 79
click at [1200, 379] on textarea "TOTAL: 134 PACKAGES 2 PAILS SOLSPERSE(TM) 3000 1 PAIL SOLSPERSE(TM) 39000 1 BOX…" at bounding box center [1288, 407] width 474 height 79
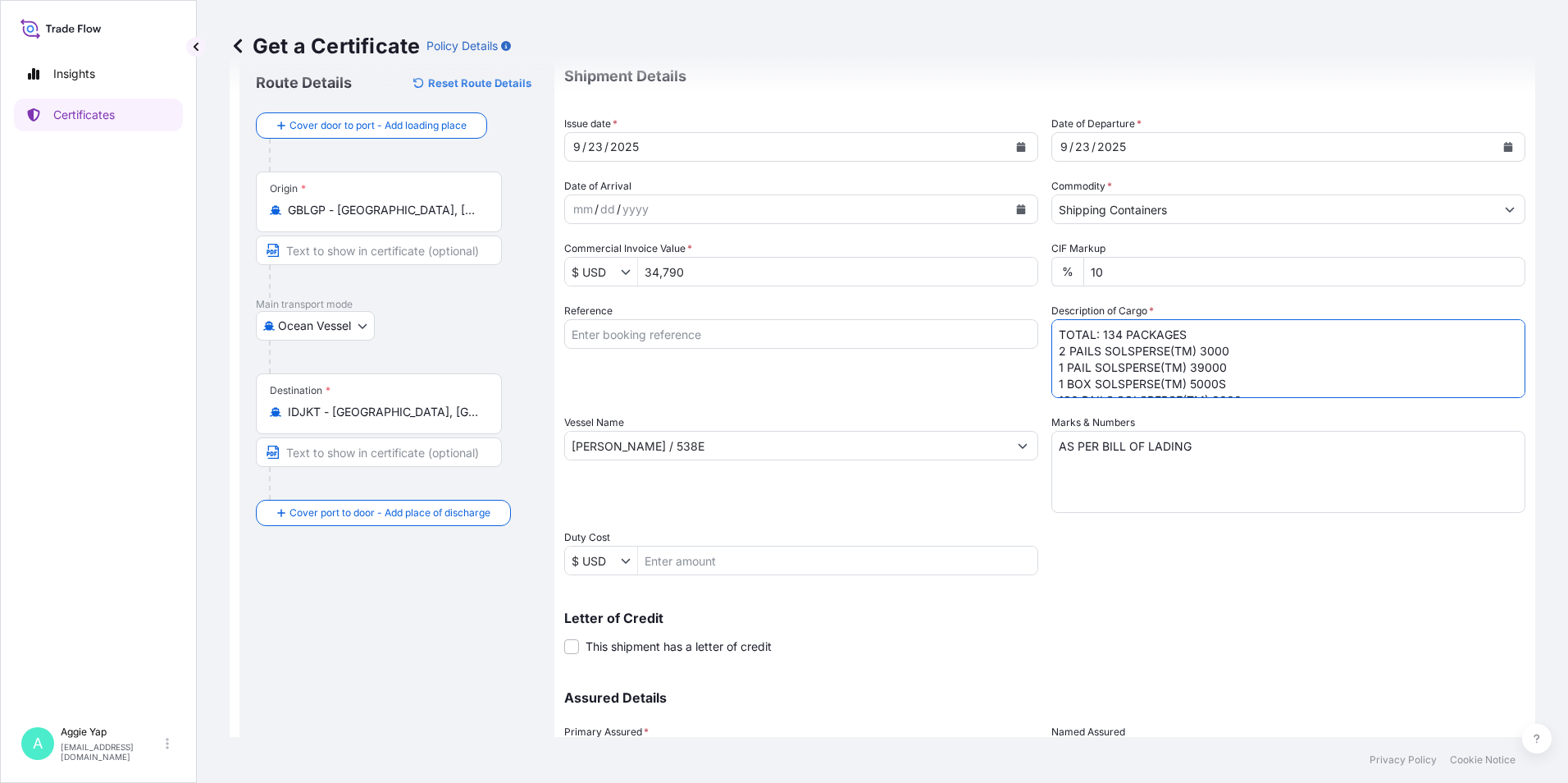
scroll to position [38, 0]
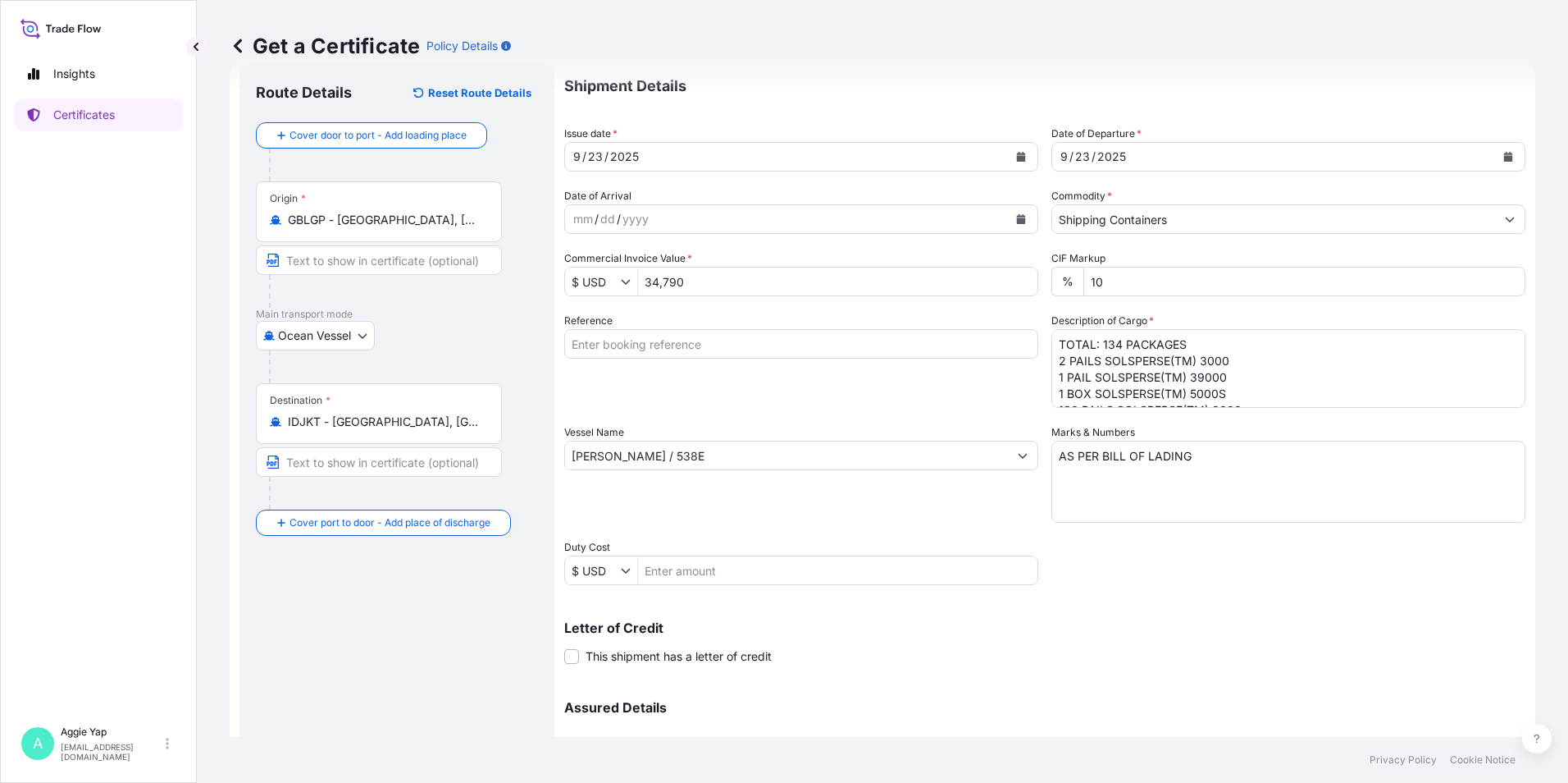
click at [1110, 344] on textarea "TOTAL: 134 PACKAGES 2 PAILS SOLSPERSE(TM) 3000 1 PAIL SOLSPERSE(TM) 39000 1 BOX…" at bounding box center [1288, 368] width 474 height 79
drag, startPoint x: 1112, startPoint y: 341, endPoint x: 1096, endPoint y: 374, distance: 36.7
click at [1112, 342] on textarea "TOTAL: 134 PACKAGES 2 PAILS SOLSPERSE(TM) 3000 1 PAIL SOLSPERSE(TM) 39000 1 BOX…" at bounding box center [1288, 368] width 474 height 79
drag, startPoint x: 1099, startPoint y: 361, endPoint x: 982, endPoint y: 373, distance: 117.6
click at [974, 367] on div "Shipment Details Issue date * [DATE] Date of Departure * [DATE] Date of Arrival…" at bounding box center [1045, 453] width 961 height 782
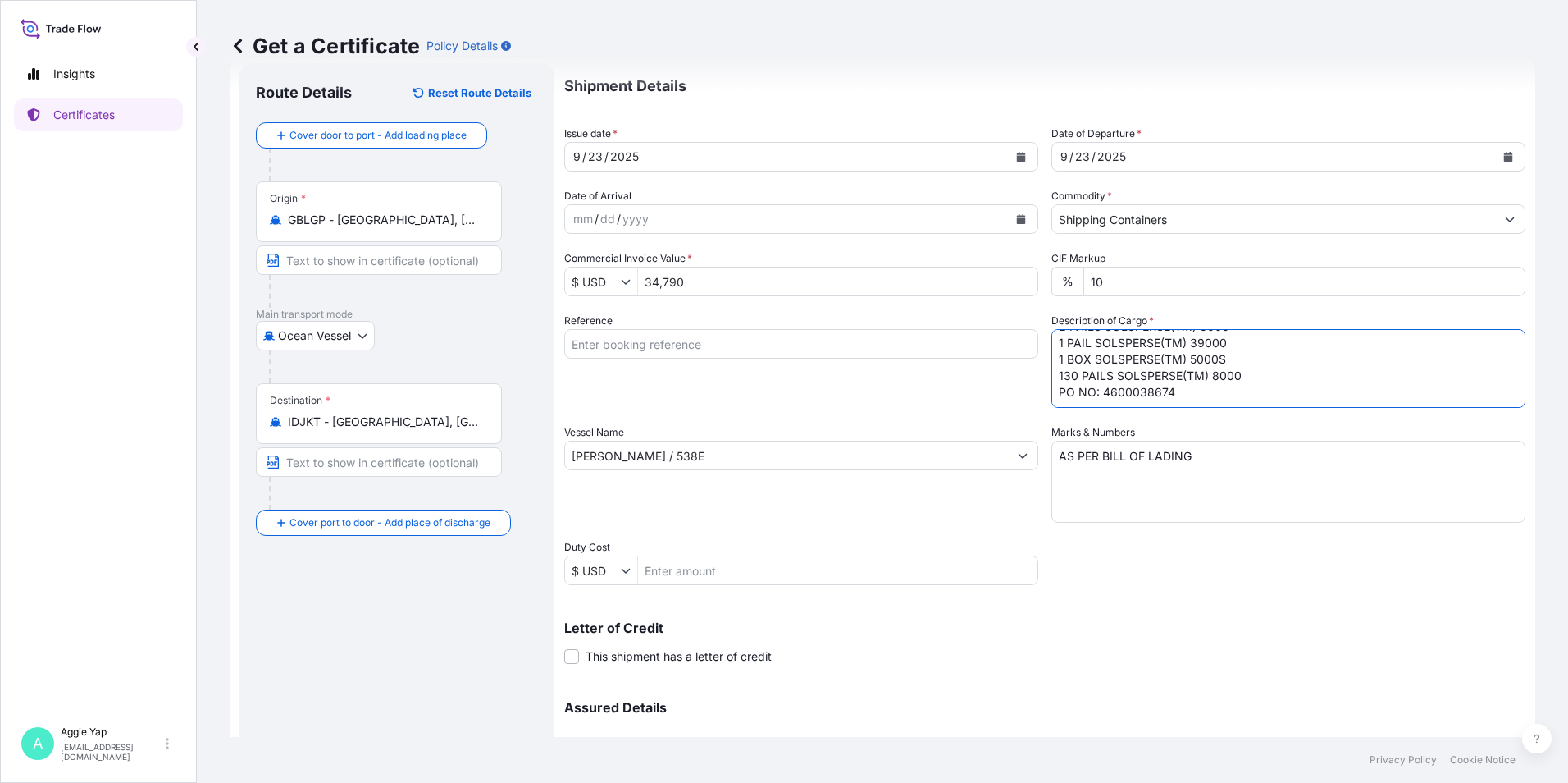
scroll to position [0, 0]
drag, startPoint x: 1246, startPoint y: 375, endPoint x: 1052, endPoint y: 358, distance: 194.7
click at [1052, 358] on textarea "TOTAL: 165 PACKAGES 2 PAILS SOLSPERSE(TM) 3000 1 PAIL SOLSPERSE(TM) 39000 1 BOX…" at bounding box center [1288, 368] width 474 height 79
click at [1138, 358] on textarea "TOTAL: 165 PACKAGES 2 PAILS SOLSPERSE(TM) 3000 1 PAIL SOLSPERSE(TM) 39000 1 BOX…" at bounding box center [1288, 368] width 474 height 79
drag, startPoint x: 1099, startPoint y: 363, endPoint x: 1039, endPoint y: 363, distance: 60.0
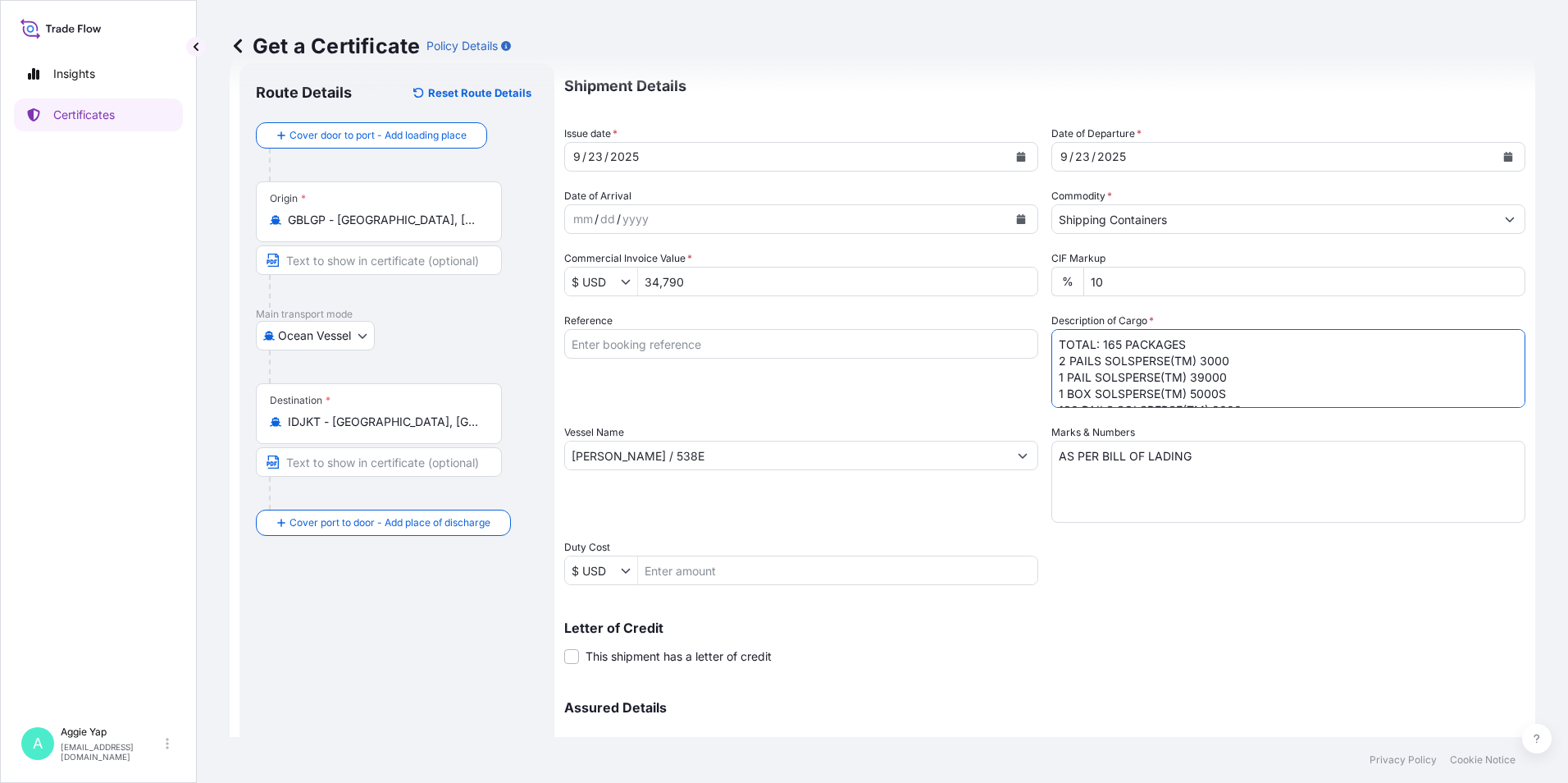
click at [1039, 363] on div "Shipment Details Issue date * [DATE] Date of Departure * [DATE] Date of Arrival…" at bounding box center [1045, 453] width 961 height 782
drag, startPoint x: 1089, startPoint y: 376, endPoint x: 1044, endPoint y: 376, distance: 45.0
click at [1044, 376] on div "Shipment Details Issue date * [DATE] Date of Departure * [DATE] Date of Arrival…" at bounding box center [1045, 453] width 961 height 782
drag, startPoint x: 1090, startPoint y: 395, endPoint x: 1037, endPoint y: 395, distance: 53.0
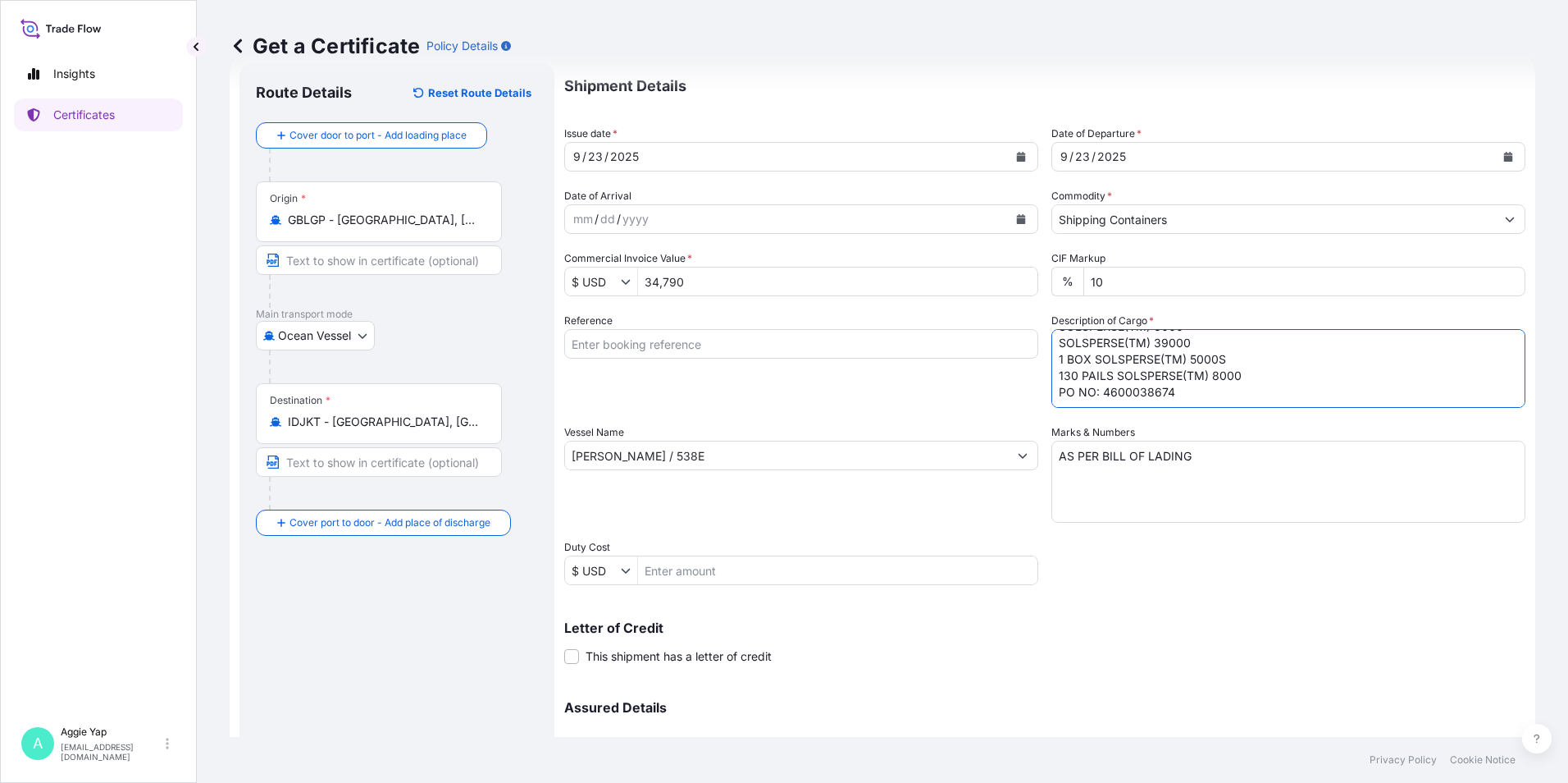
click at [1037, 395] on div "Shipment Details Issue date * [DATE] Date of Departure * [DATE] Date of Arrival…" at bounding box center [1045, 453] width 961 height 782
click at [1087, 380] on textarea "TOTAL: 165 PACKAGES SOLSPERSE(TM) 3000 SOLSPERSE(TM) 39000 1 BOX SOLSPERSE(TM) …" at bounding box center [1288, 368] width 474 height 79
drag, startPoint x: 1089, startPoint y: 395, endPoint x: 1043, endPoint y: 362, distance: 56.6
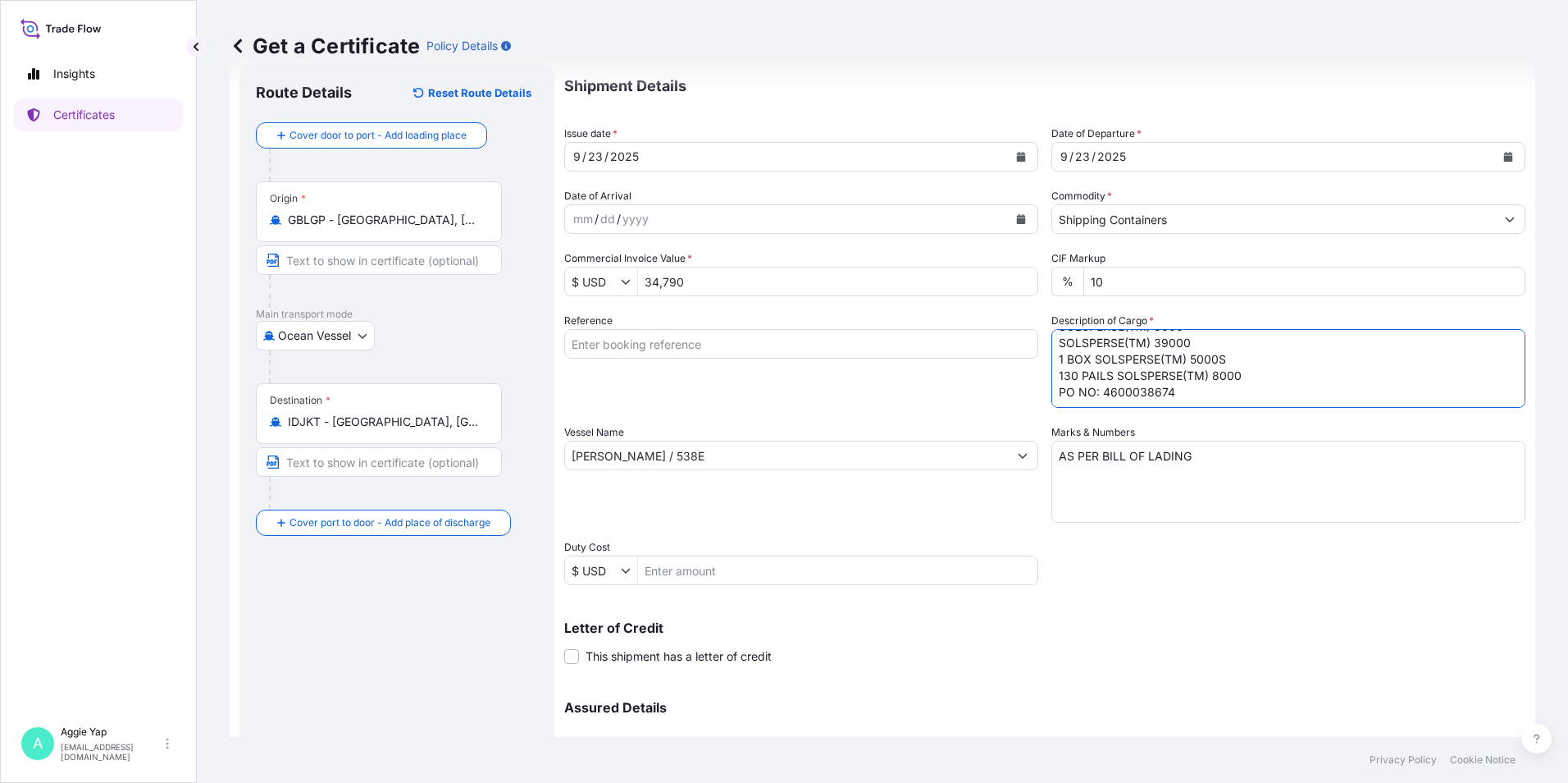
click at [1043, 362] on div "Shipment Details Issue date * [DATE] Date of Departure * [DATE] Date of Arrival…" at bounding box center [1045, 453] width 961 height 782
drag, startPoint x: 1107, startPoint y: 377, endPoint x: 1038, endPoint y: 372, distance: 69.2
click at [1035, 372] on div "Shipment Details Issue date * [DATE] Date of Departure * [DATE] Date of Arrival…" at bounding box center [1045, 453] width 961 height 782
click at [1184, 357] on textarea "TOTAL: 165 PACKAGES SOLSPERSE(TM) 3000 SOLSPERSE(TM) 39000 SOLSPERSE(TM) 5000S …" at bounding box center [1288, 368] width 474 height 79
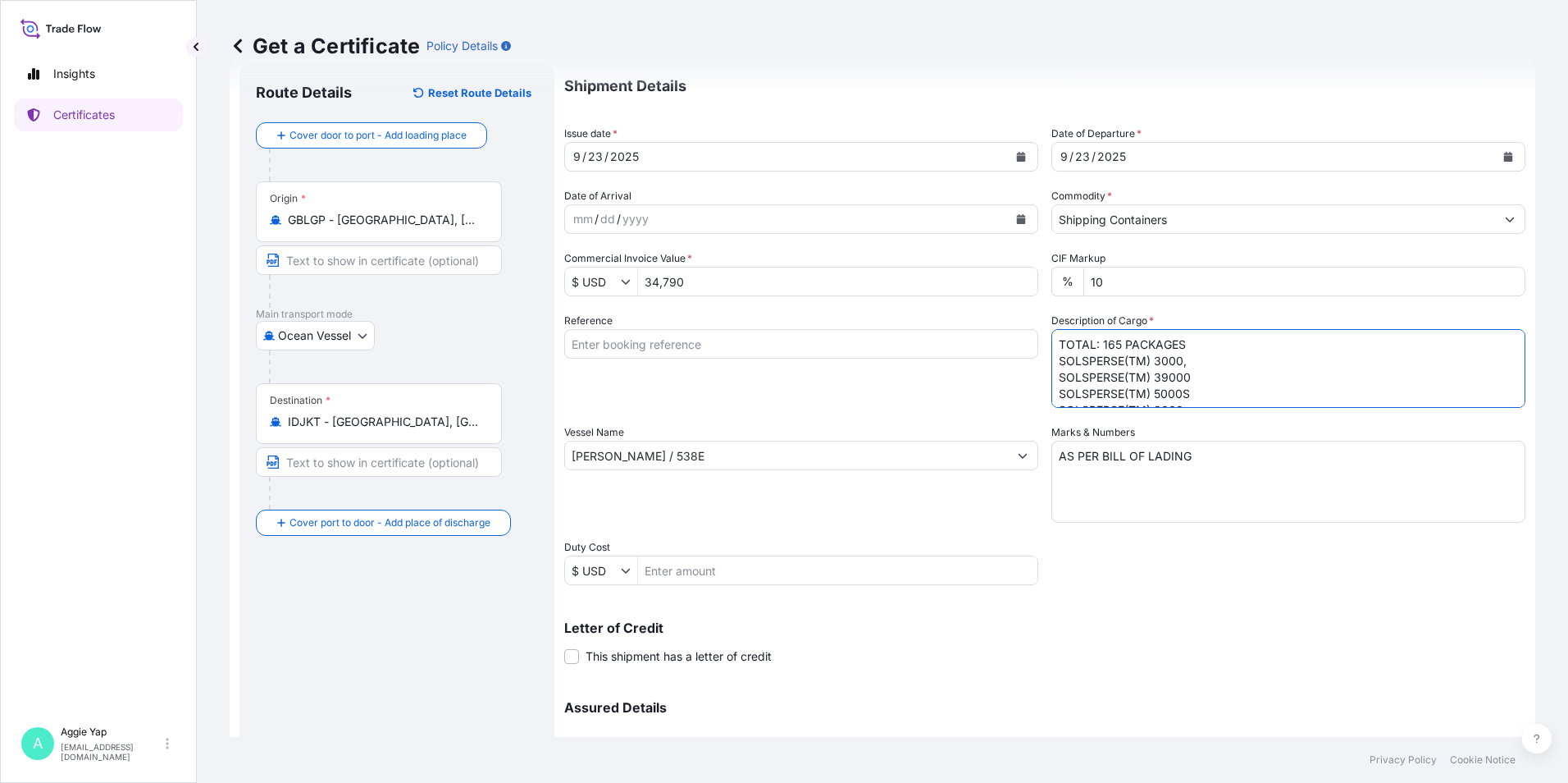
drag, startPoint x: 1190, startPoint y: 375, endPoint x: 1051, endPoint y: 380, distance: 139.1
click at [1051, 379] on textarea "TOTAL: 165 PACKAGES SOLSPERSE(TM) 3000, SOLSPERSE(TM) 39000 SOLSPERSE(TM) 5000S…" at bounding box center [1288, 368] width 474 height 79
drag, startPoint x: 1199, startPoint y: 363, endPoint x: 1211, endPoint y: 370, distance: 13.9
click at [1200, 363] on textarea "TOTAL: 165 PACKAGES SOLSPERSE(TM) 3000, SOLSPERSE(TM) 39000 SOLSPERSE(TM) 5000S…" at bounding box center [1288, 368] width 474 height 79
paste textarea "SOLSPERSE(TM) 39000"
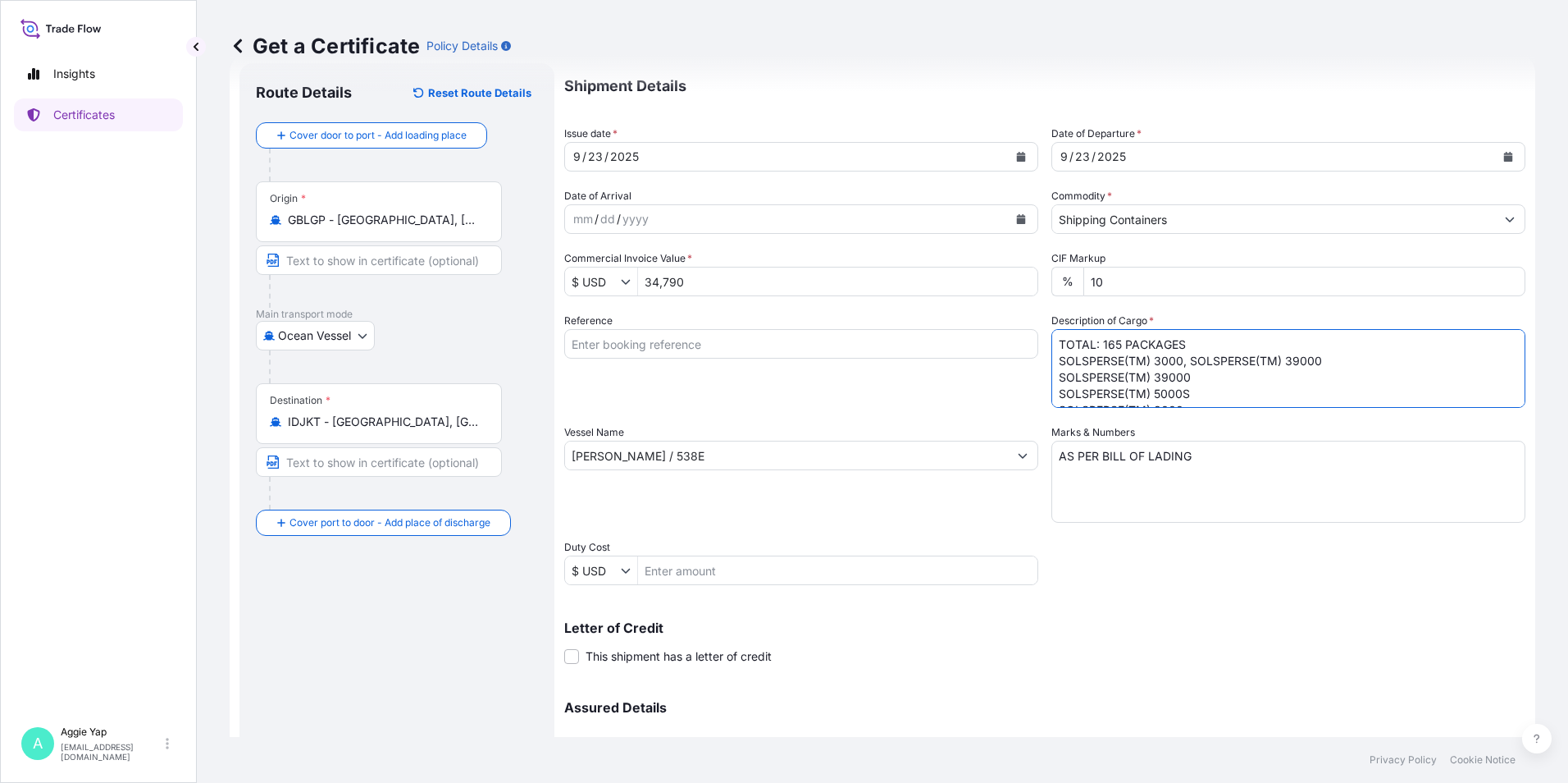
click at [1298, 356] on textarea "TOTAL: 165 PACKAGES SOLSPERSE(TM) 3000, SOLSPERSE(TM) 39000 SOLSPERSE(TM) 39000…" at bounding box center [1288, 368] width 474 height 79
click at [1198, 380] on textarea "TOTAL: 165 PACKAGES SOLSPERSE(TM) 3000, SOLSPERSE(TM) 36600 SOLSPERSE(TM) 39000…" at bounding box center [1288, 368] width 474 height 79
drag, startPoint x: 1192, startPoint y: 392, endPoint x: 1053, endPoint y: 370, distance: 140.7
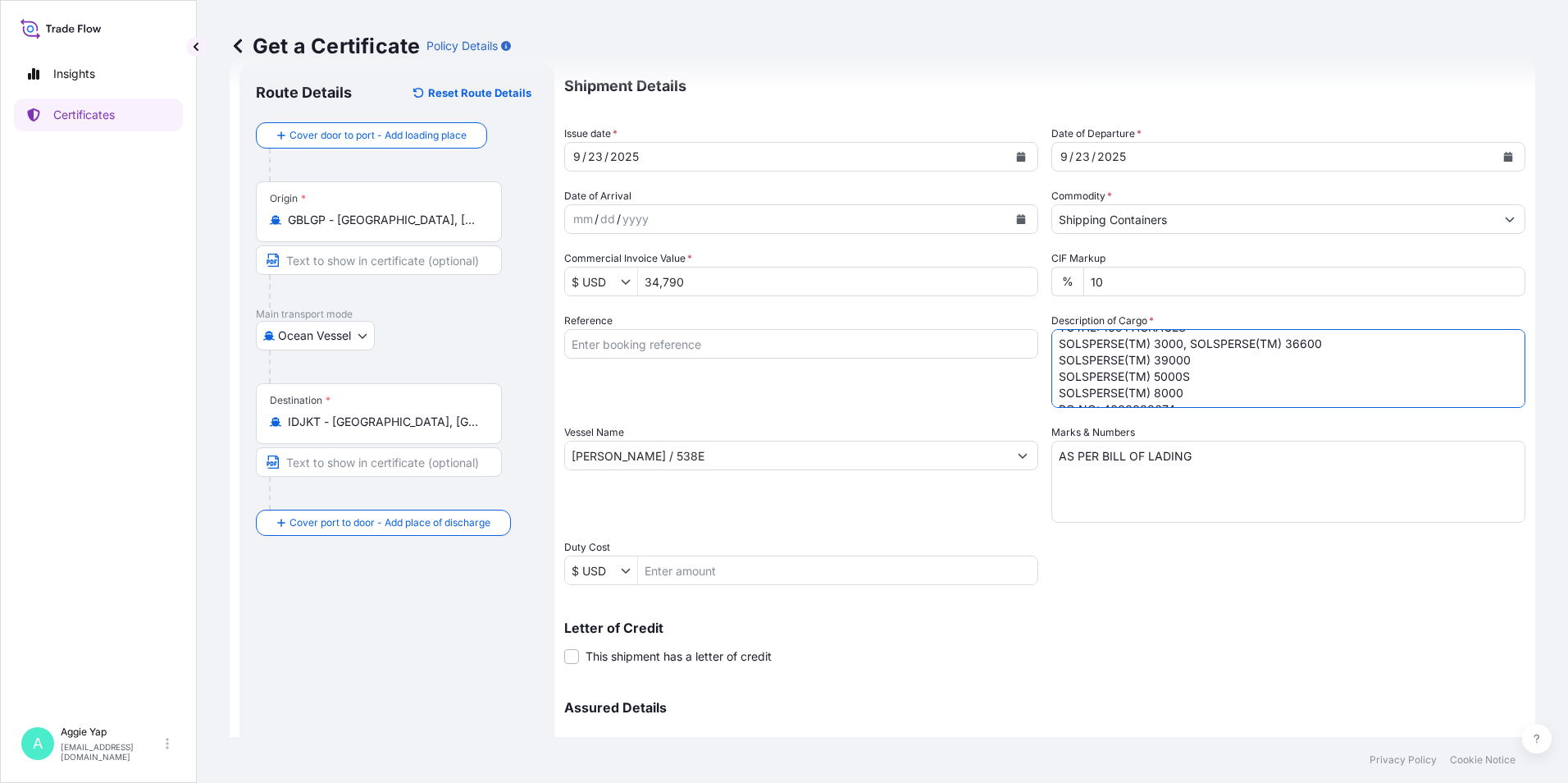
click at [1053, 370] on textarea "TOTAL: 165 PACKAGES SOLSPERSE(TM) 3000, SOLSPERSE(TM) 36600 SOLSPERSE(TM) 39000…" at bounding box center [1288, 368] width 474 height 79
click at [1194, 362] on textarea "TOTAL: 165 PACKAGES SOLSPERSE(TM) 3000, SOLSPERSE(TM) 36600 SOLSPERSE(TM) 39000…" at bounding box center [1288, 368] width 474 height 79
paste textarea "SOLSPERSE(TM) 5000S"
click at [1327, 344] on textarea "TOTAL: 165 PACKAGES SOLSPERSE(TM) 3000, SOLSPERSE(TM) 36600 SOLSPERSE(TM) 39000…" at bounding box center [1288, 368] width 474 height 79
click at [1327, 362] on textarea "TOTAL: 165 PACKAGES SOLSPERSE(TM) 3000, SOLSPERSE(TM) 36600, SOLSPERSE(TM) 3900…" at bounding box center [1288, 368] width 474 height 79
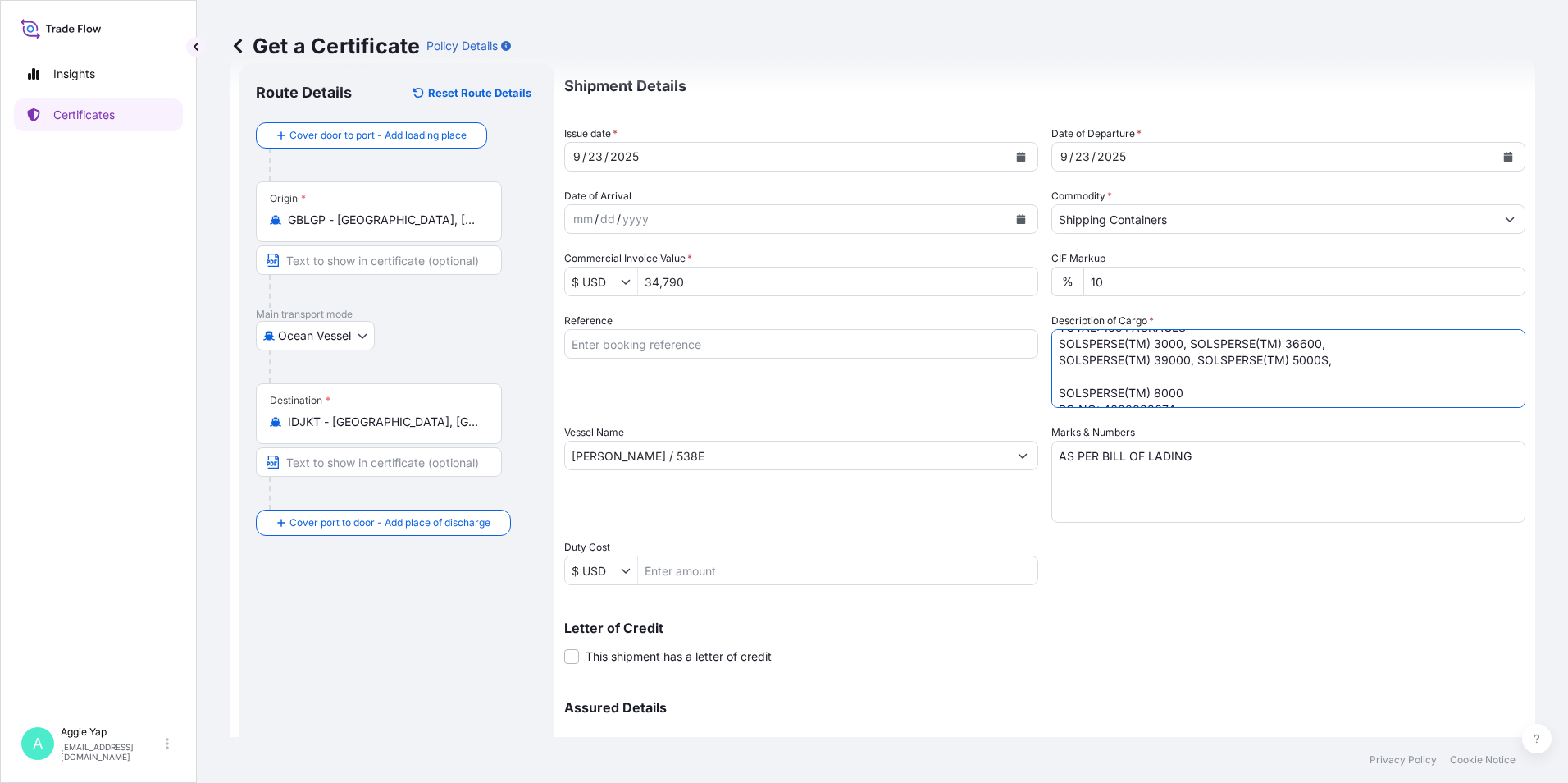
drag, startPoint x: 1063, startPoint y: 381, endPoint x: 1079, endPoint y: 402, distance: 26.4
click at [1064, 381] on textarea "TOTAL: 165 PACKAGES SOLSPERSE(TM) 3000, SOLSPERSE(TM) 36600, SOLSPERSE(TM) 3900…" at bounding box center [1288, 368] width 474 height 79
click at [1184, 375] on textarea "TOTAL: 165 PACKAGES SOLSPERSE(TM) 3000, SOLSPERSE(TM) 36600, SOLSPERSE(TM) 3900…" at bounding box center [1288, 368] width 474 height 79
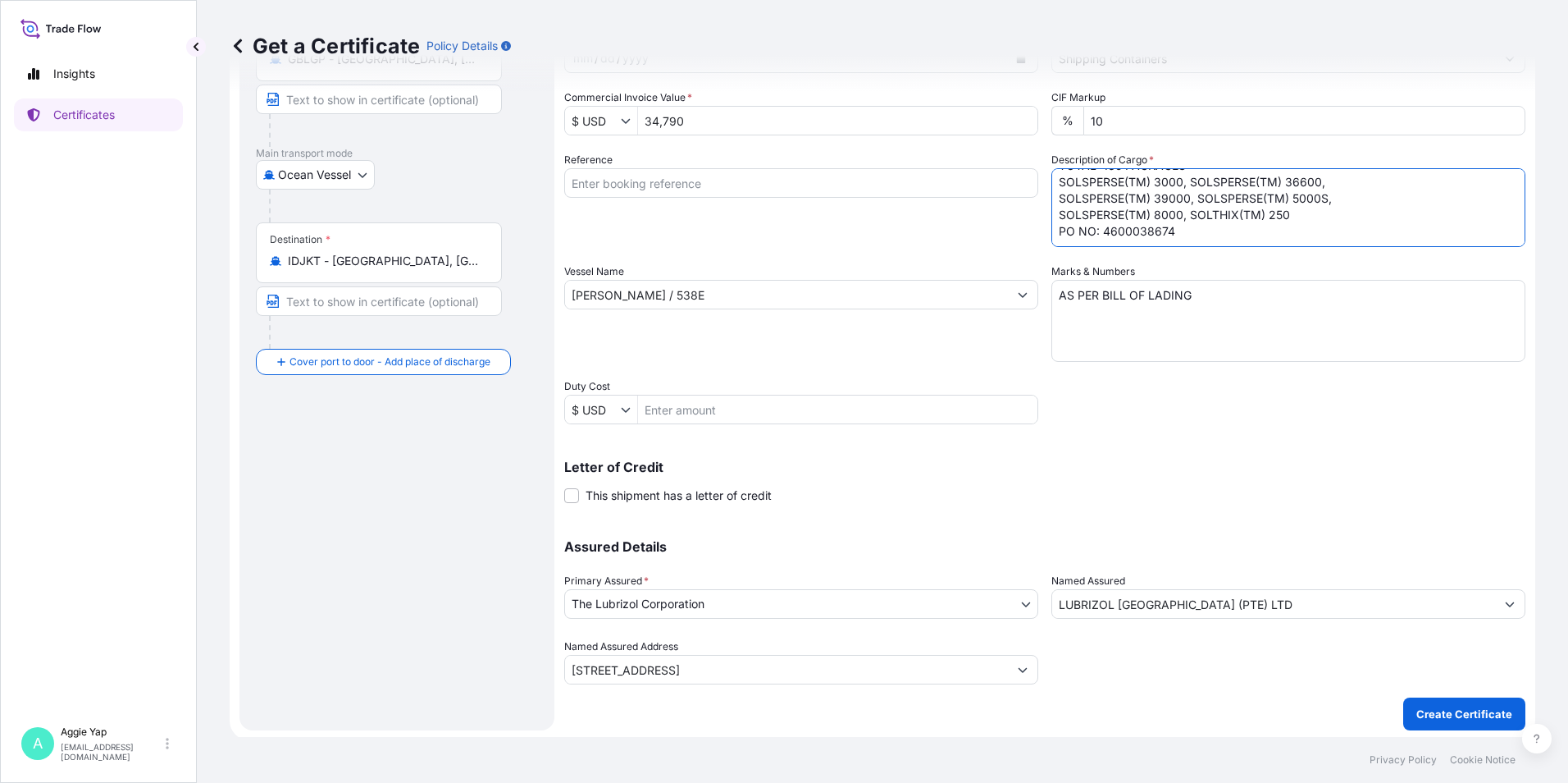
scroll to position [203, 0]
type textarea "TOTAL: 165 PACKAGES SOLSPERSE(TM) 3000, SOLSPERSE(TM) 36600, SOLSPERSE(TM) 3900…"
click at [1440, 700] on button "Create Certificate" at bounding box center [1464, 710] width 122 height 33
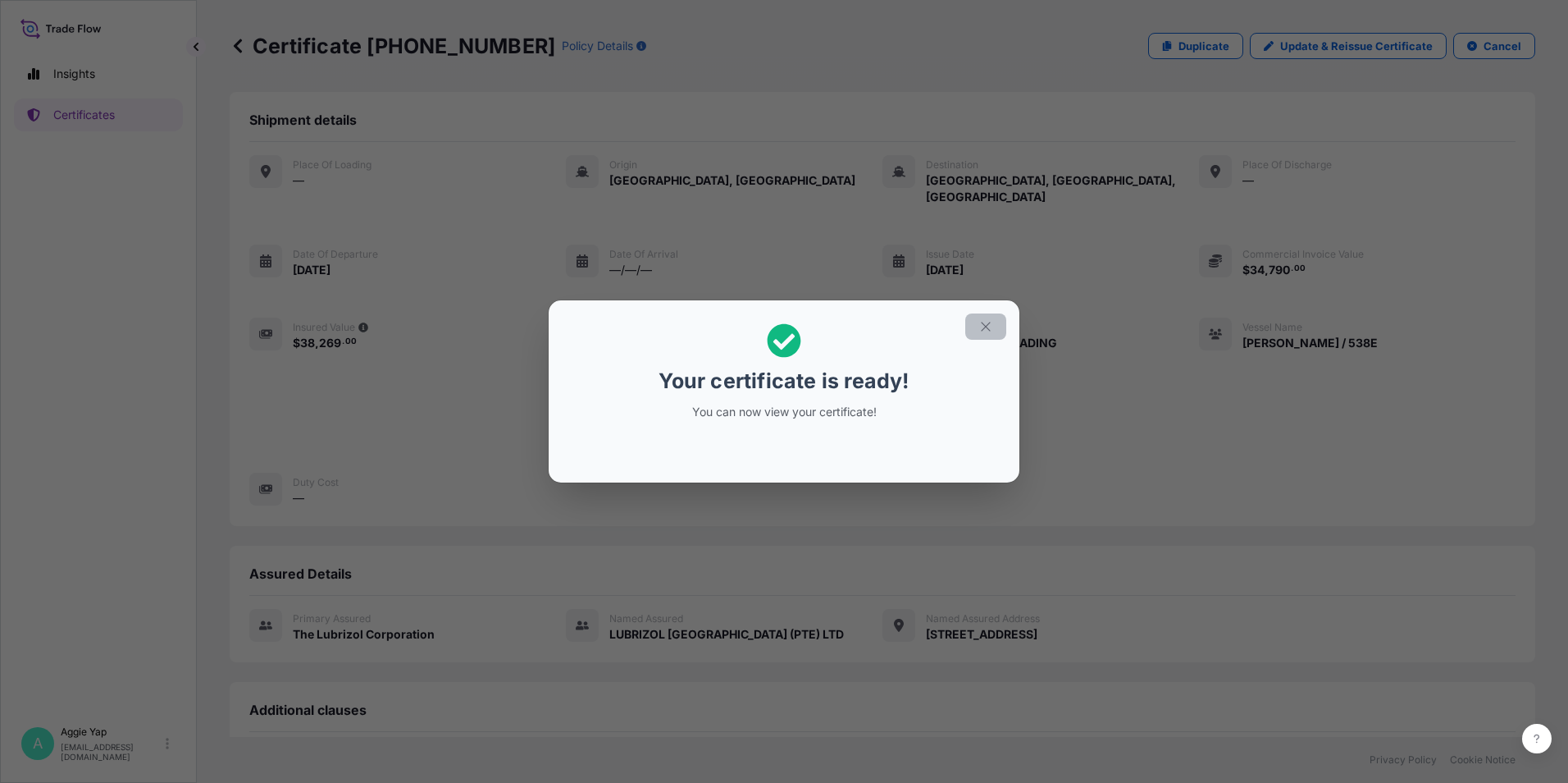
click at [984, 325] on icon "button" at bounding box center [985, 326] width 9 height 9
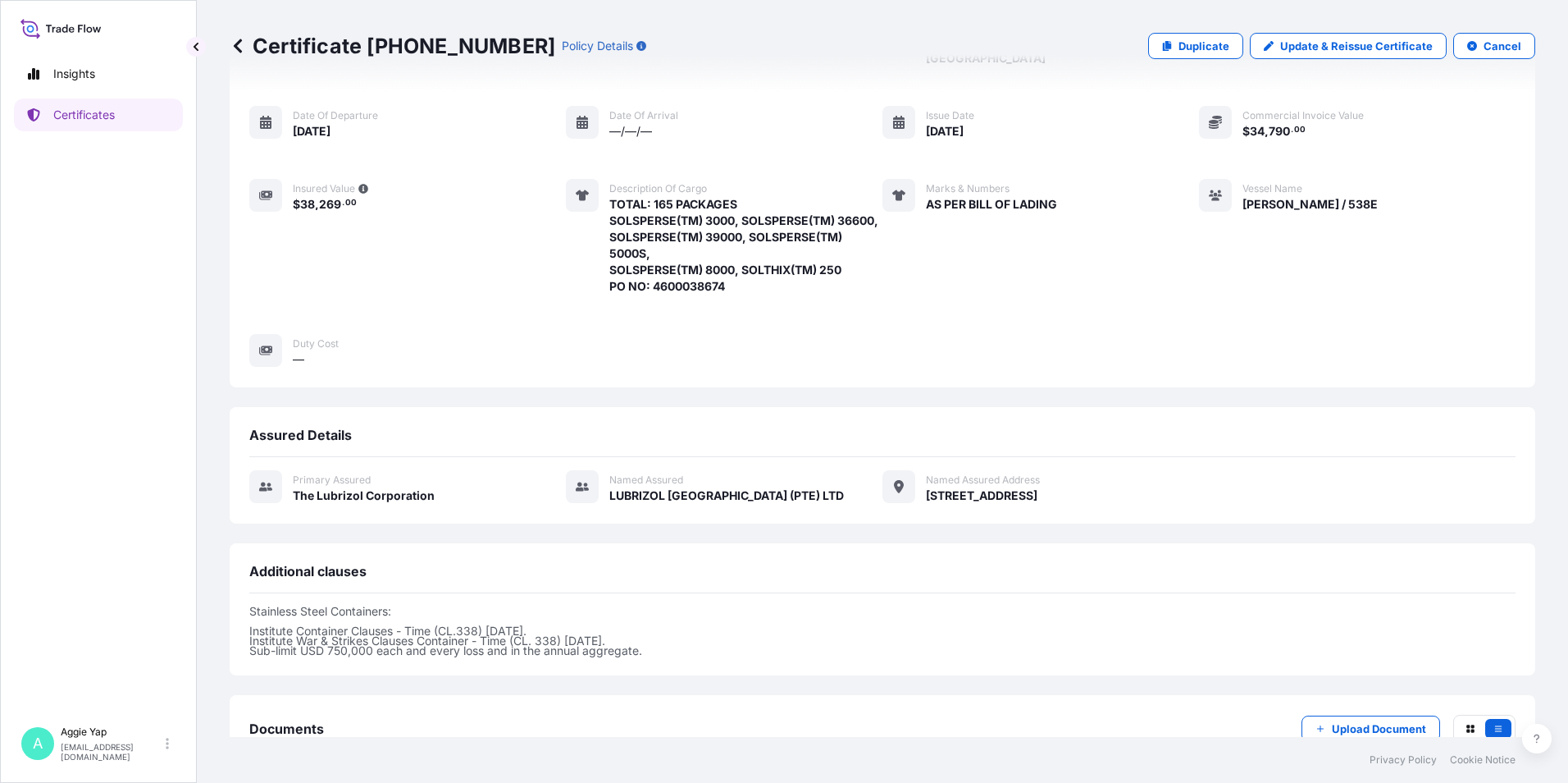
scroll to position [251, 0]
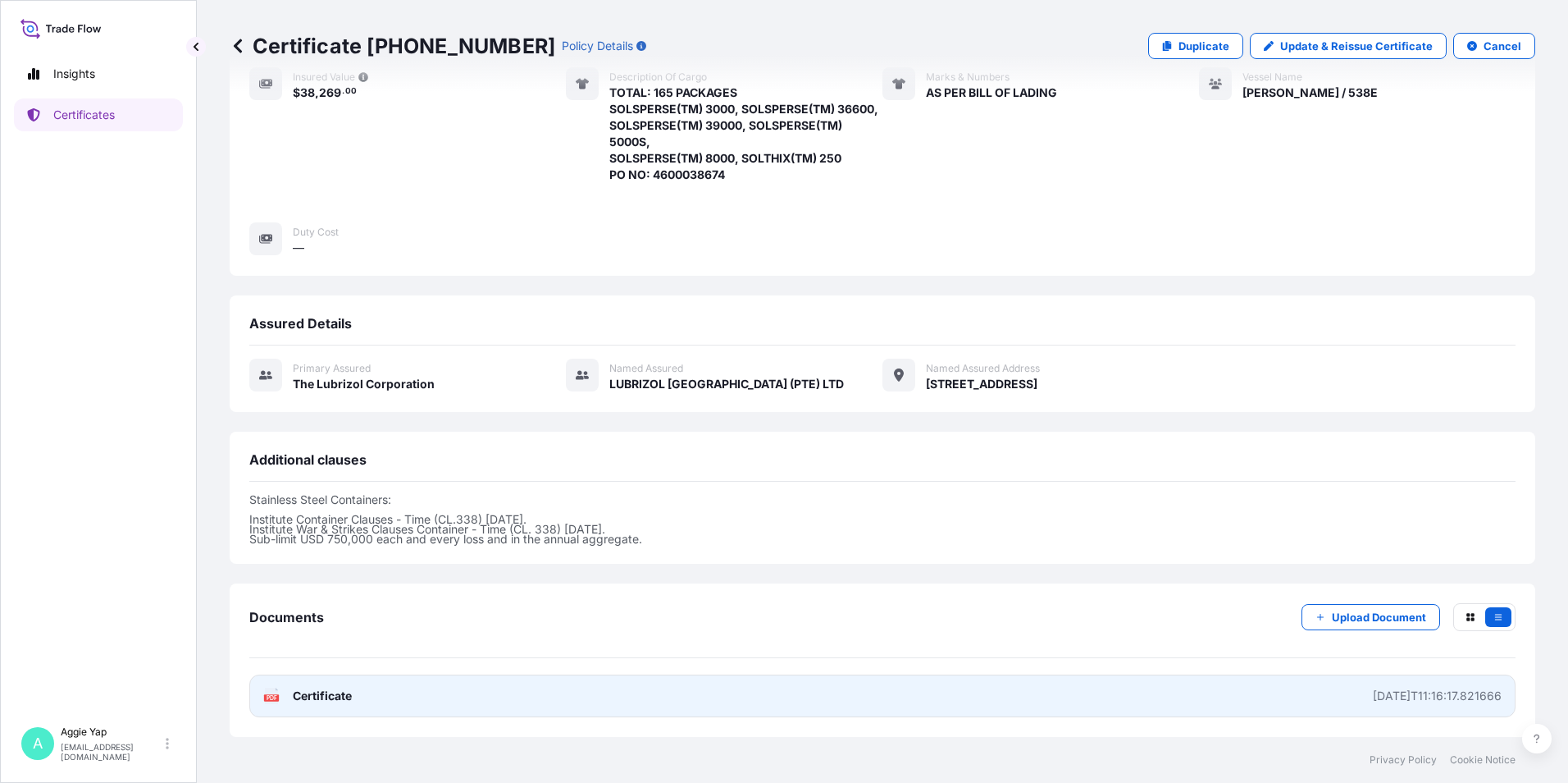
click at [1147, 706] on link "PDF Certificate [DATE]T11:16:17.821666" at bounding box center [883, 696] width 1267 height 42
